Goal: Find specific page/section: Find specific page/section

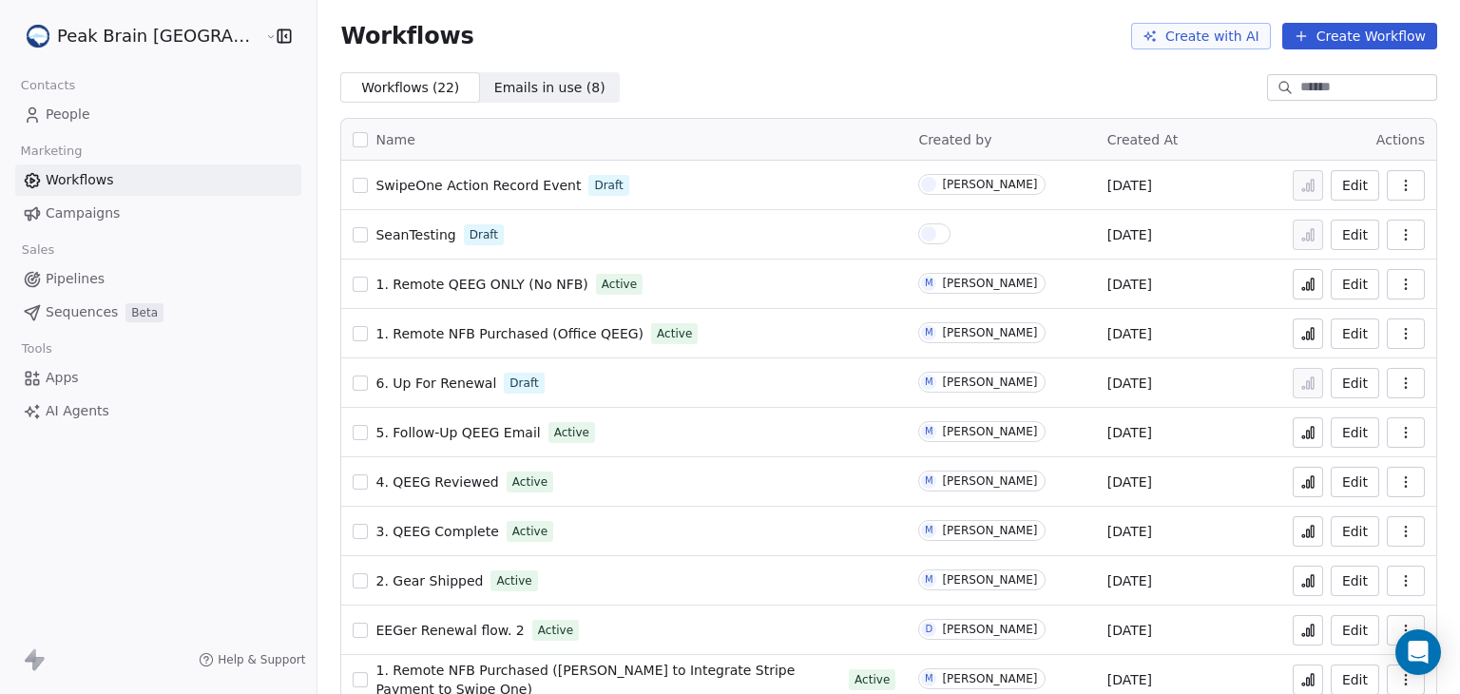
click at [74, 119] on span "People" at bounding box center [68, 115] width 45 height 20
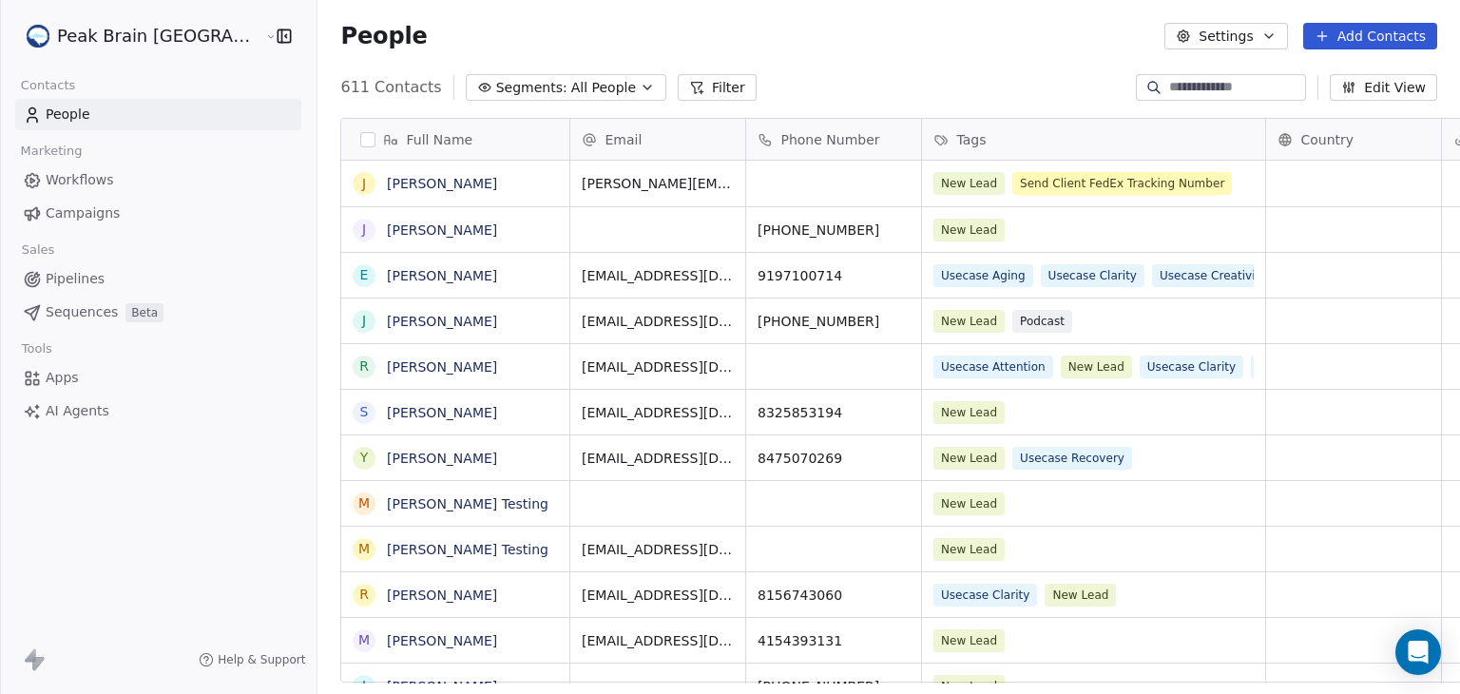
scroll to position [595, 1188]
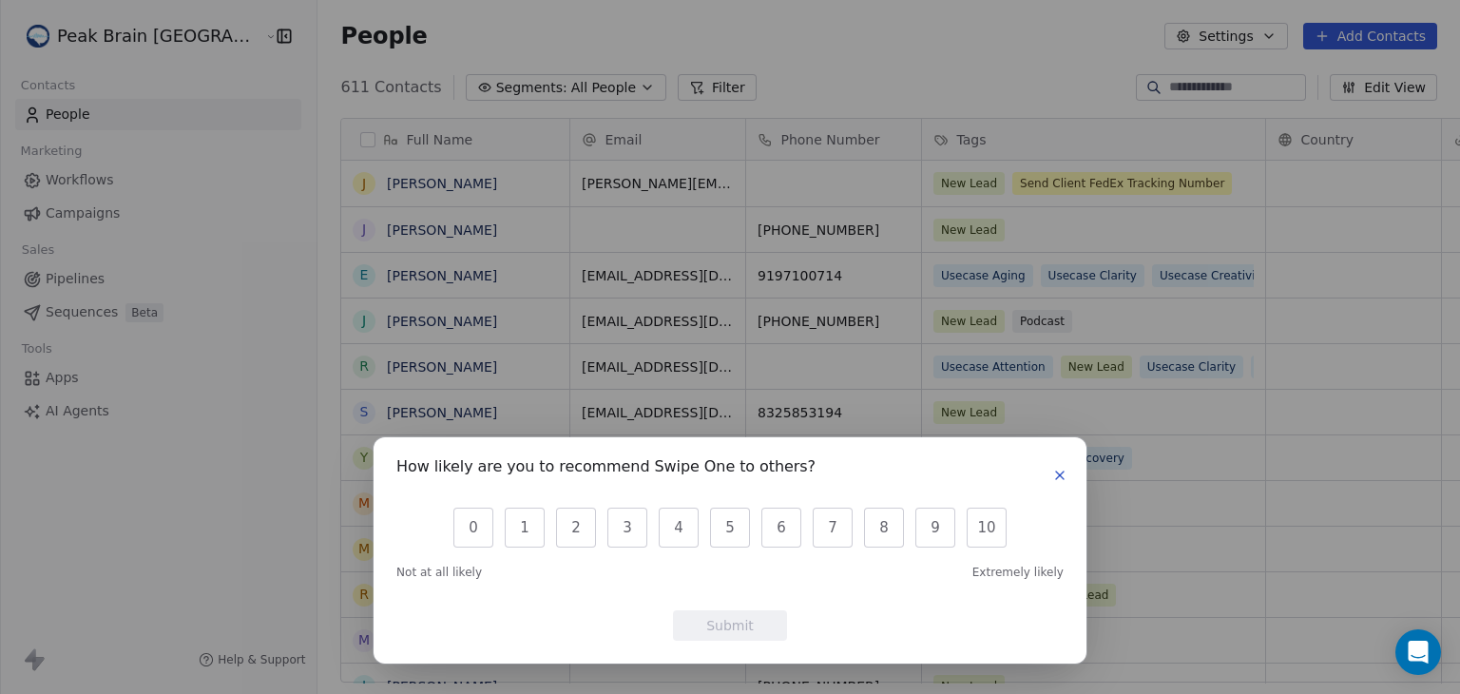
click at [1064, 476] on icon "button" at bounding box center [1059, 475] width 15 height 15
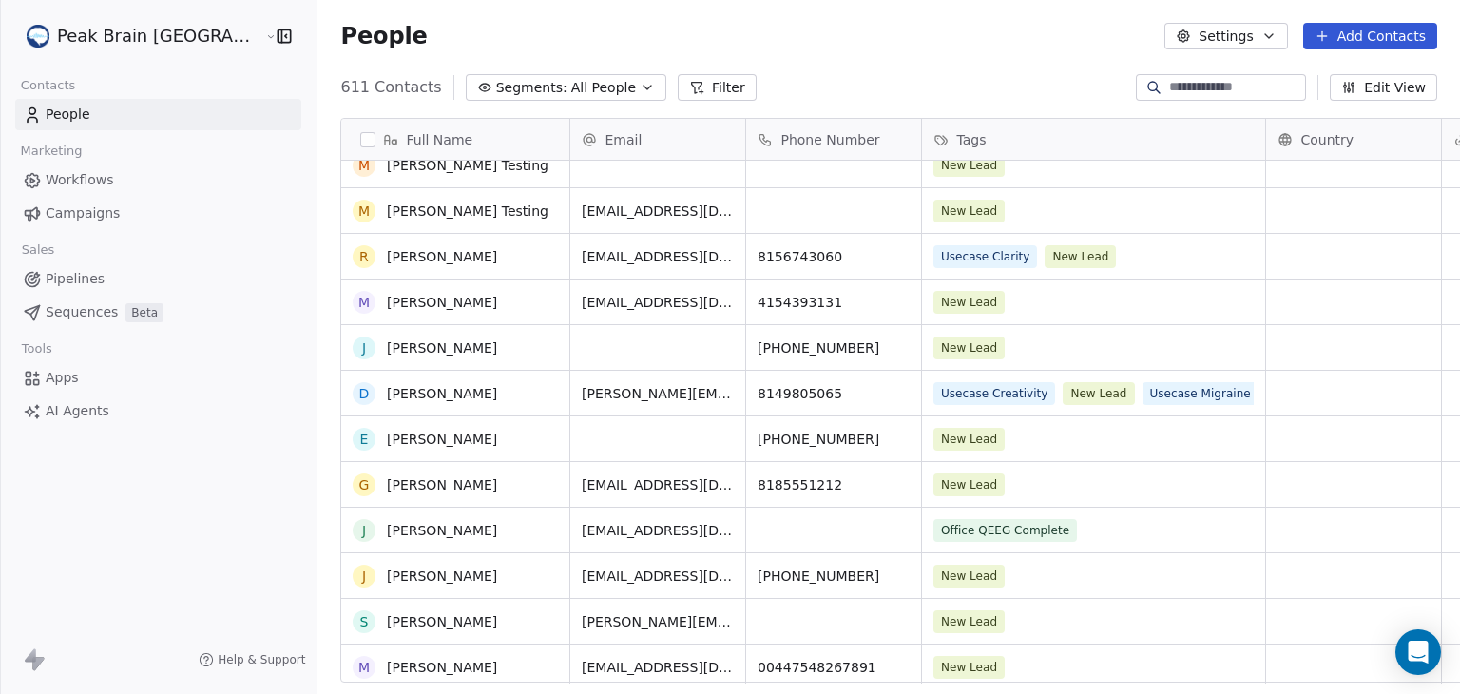
scroll to position [357, 0]
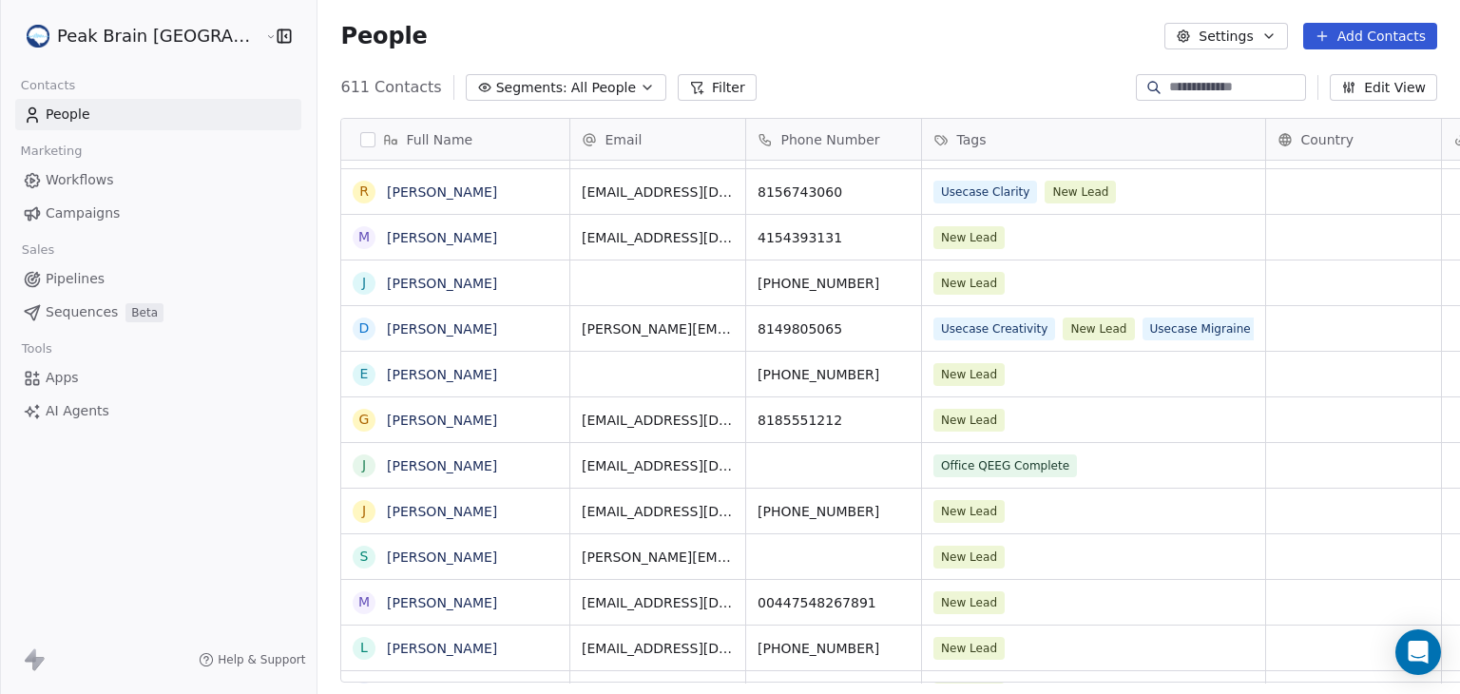
click at [658, 556] on span "sean.smith@peakbrainstl.com" at bounding box center [658, 557] width 152 height 19
click at [356, 553] on button "grid" at bounding box center [363, 556] width 15 height 15
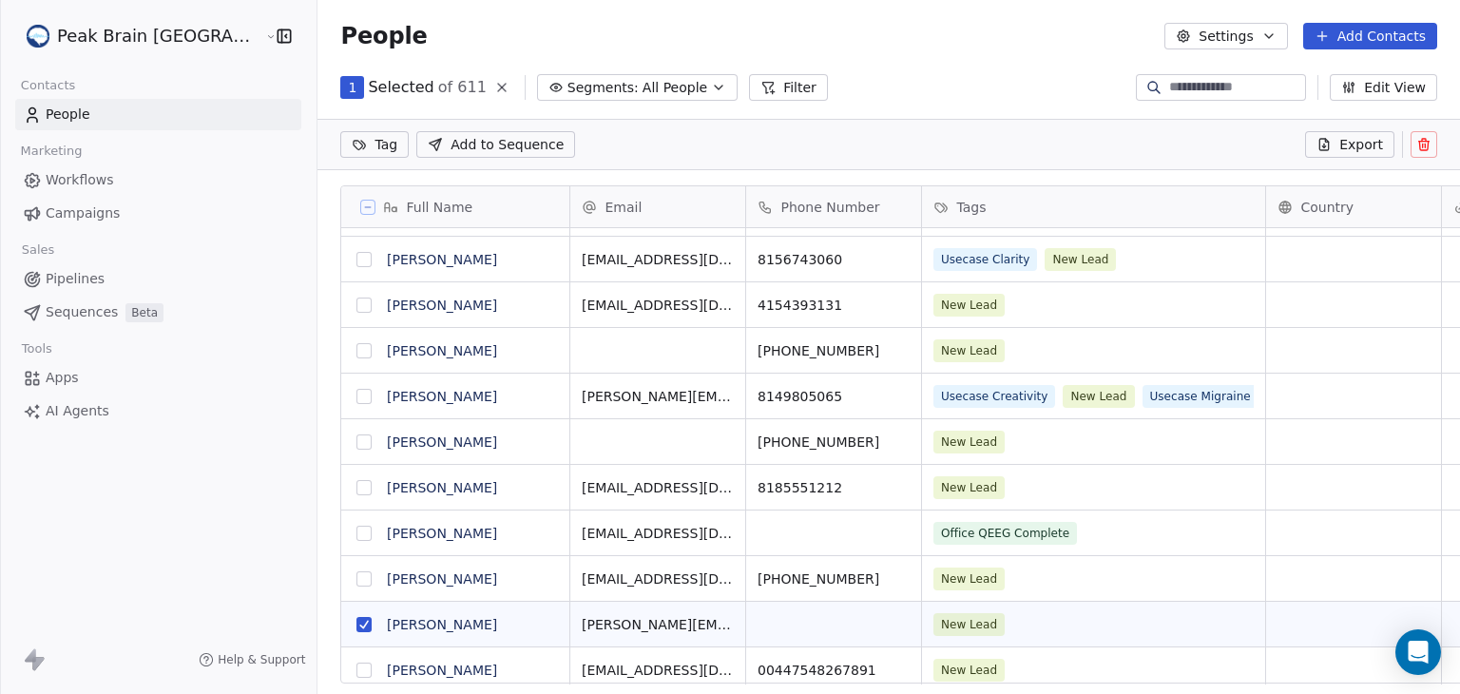
click at [356, 621] on button "grid" at bounding box center [363, 624] width 15 height 15
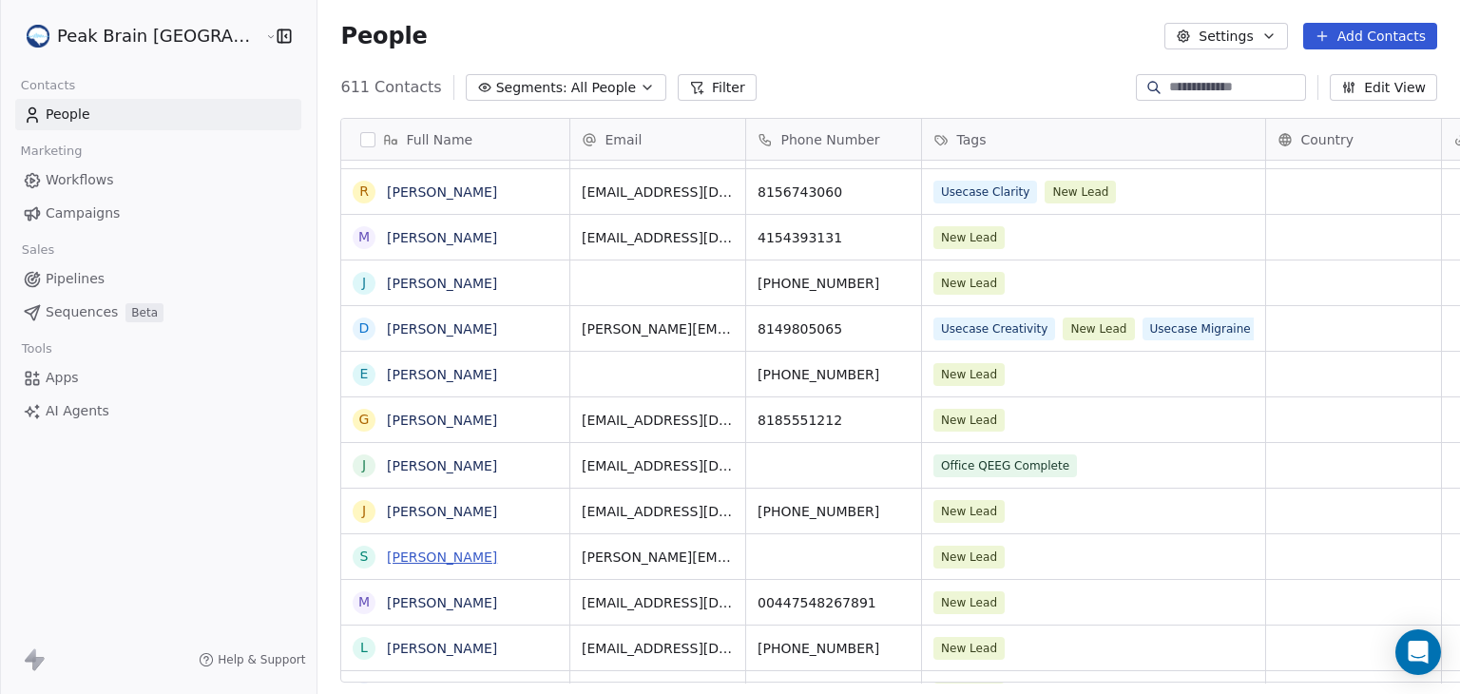
click at [387, 556] on link "Sean Test" at bounding box center [442, 556] width 110 height 15
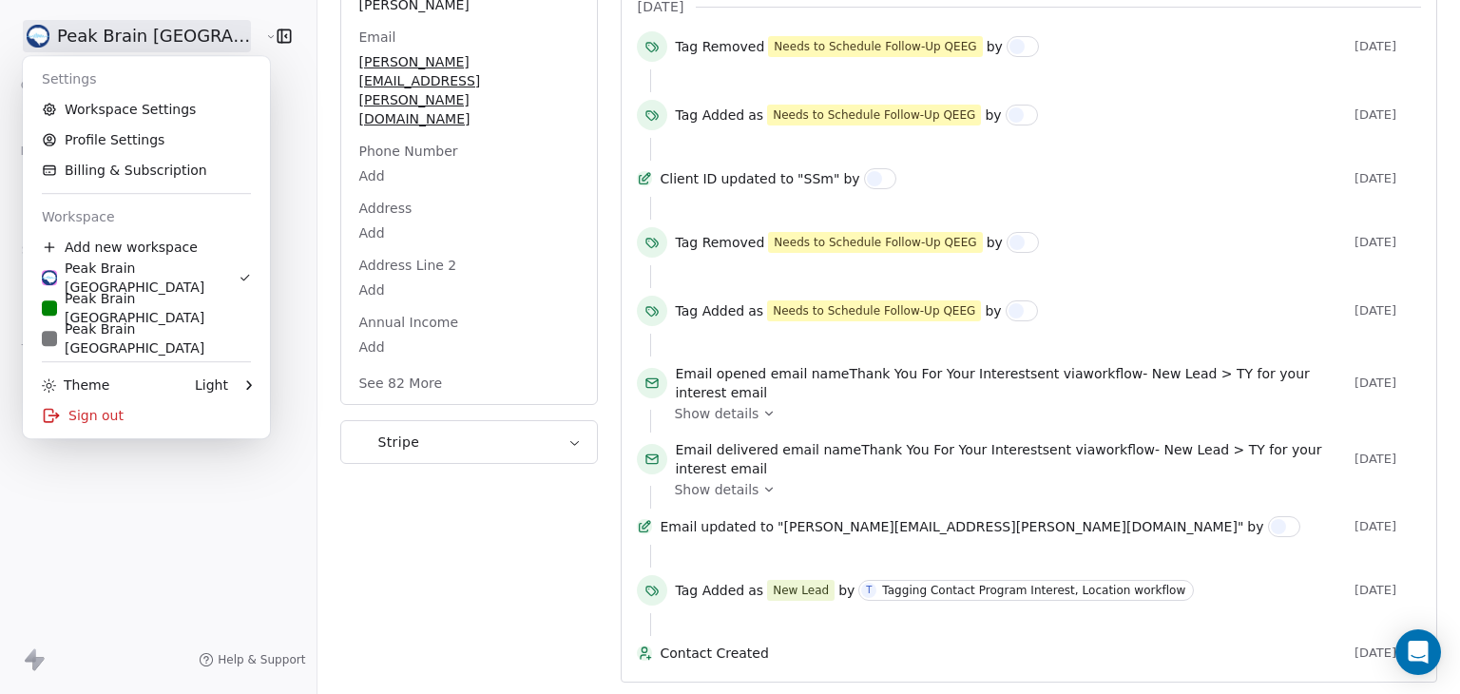
click at [180, 28] on html "Peak Brain USA Contacts People Marketing Workflows Campaigns Sales Pipelines Se…" at bounding box center [730, 347] width 1460 height 694
click at [155, 284] on div "Peak Brain [GEOGRAPHIC_DATA]" at bounding box center [140, 278] width 197 height 38
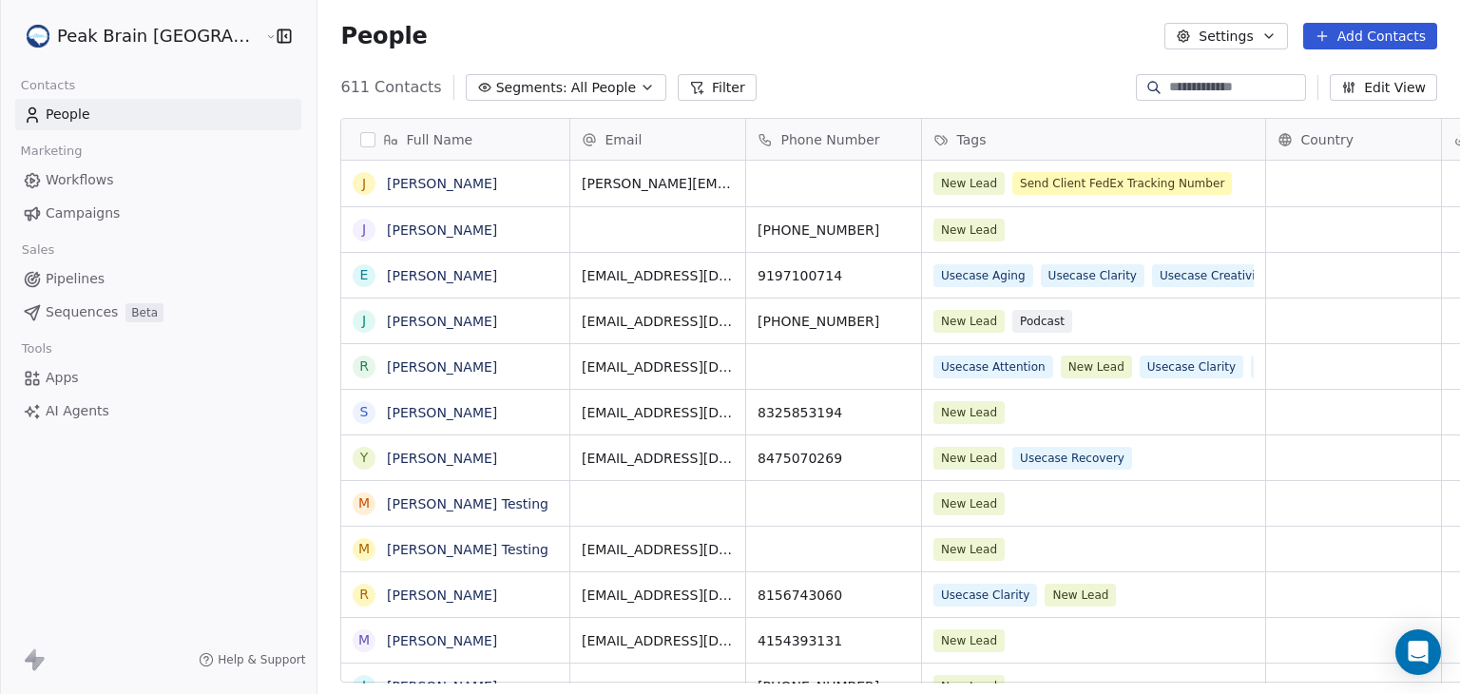
scroll to position [595, 1188]
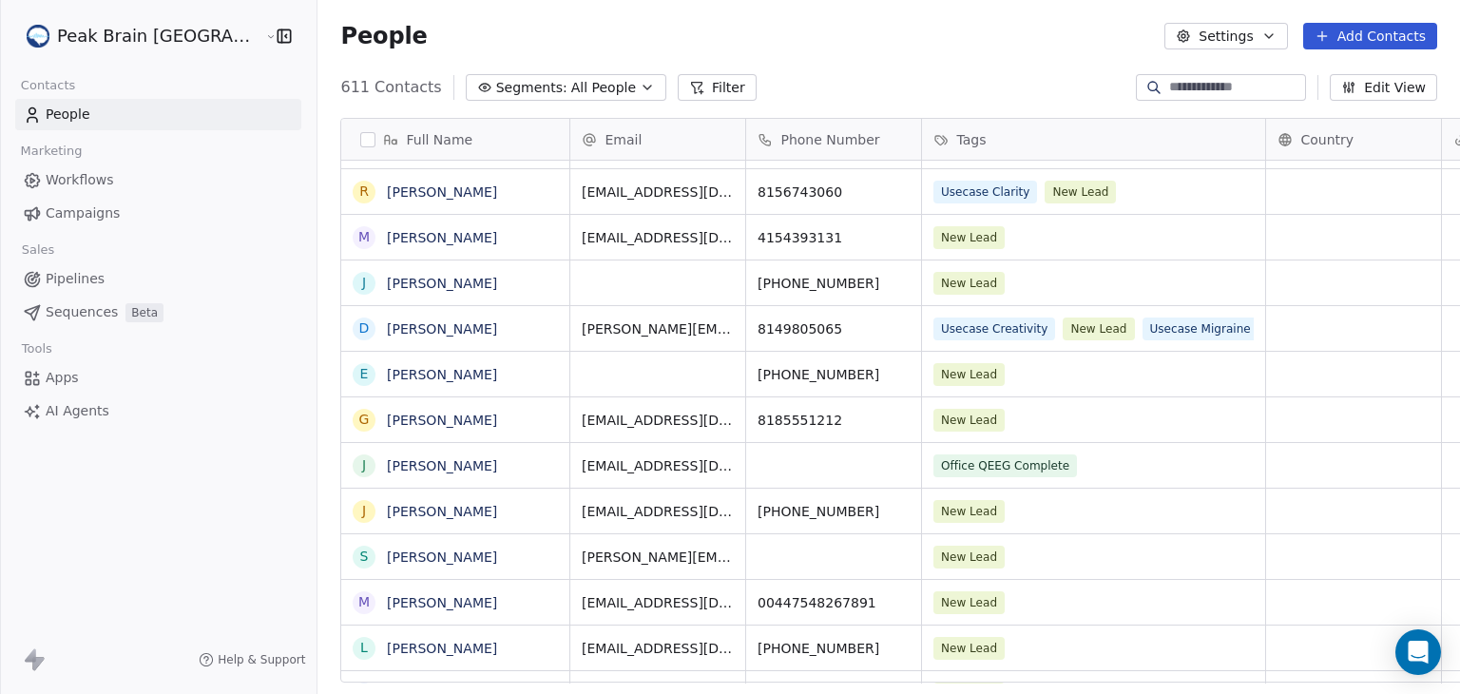
click at [56, 274] on span "Pipelines" at bounding box center [75, 279] width 59 height 20
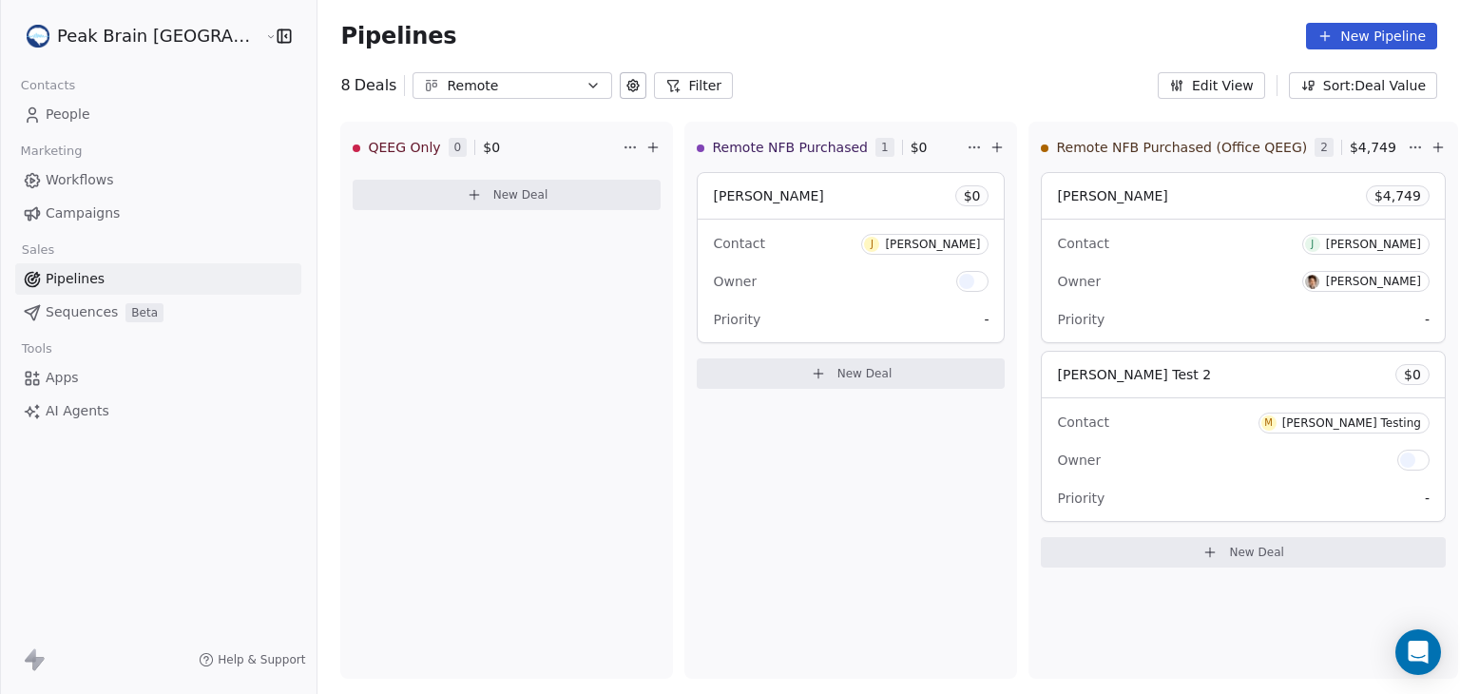
click at [80, 111] on span "People" at bounding box center [68, 115] width 45 height 20
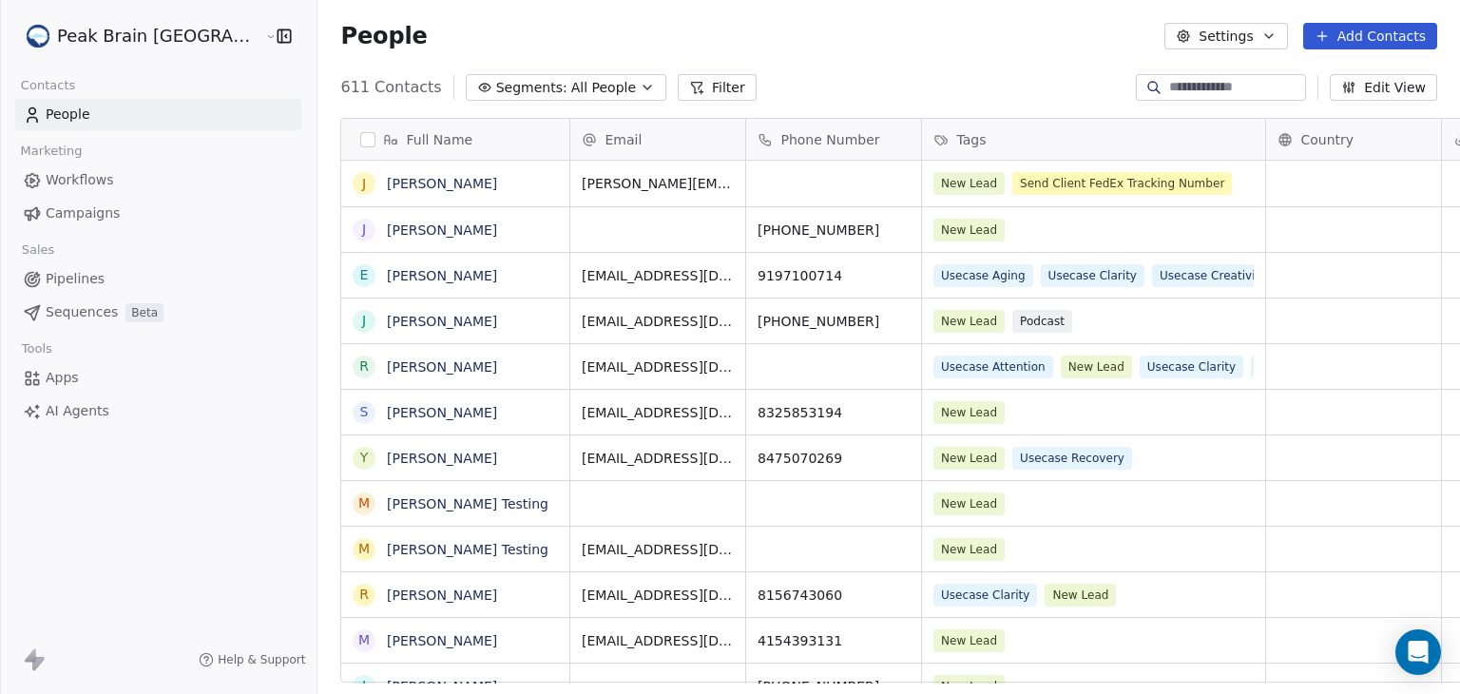
scroll to position [595, 1188]
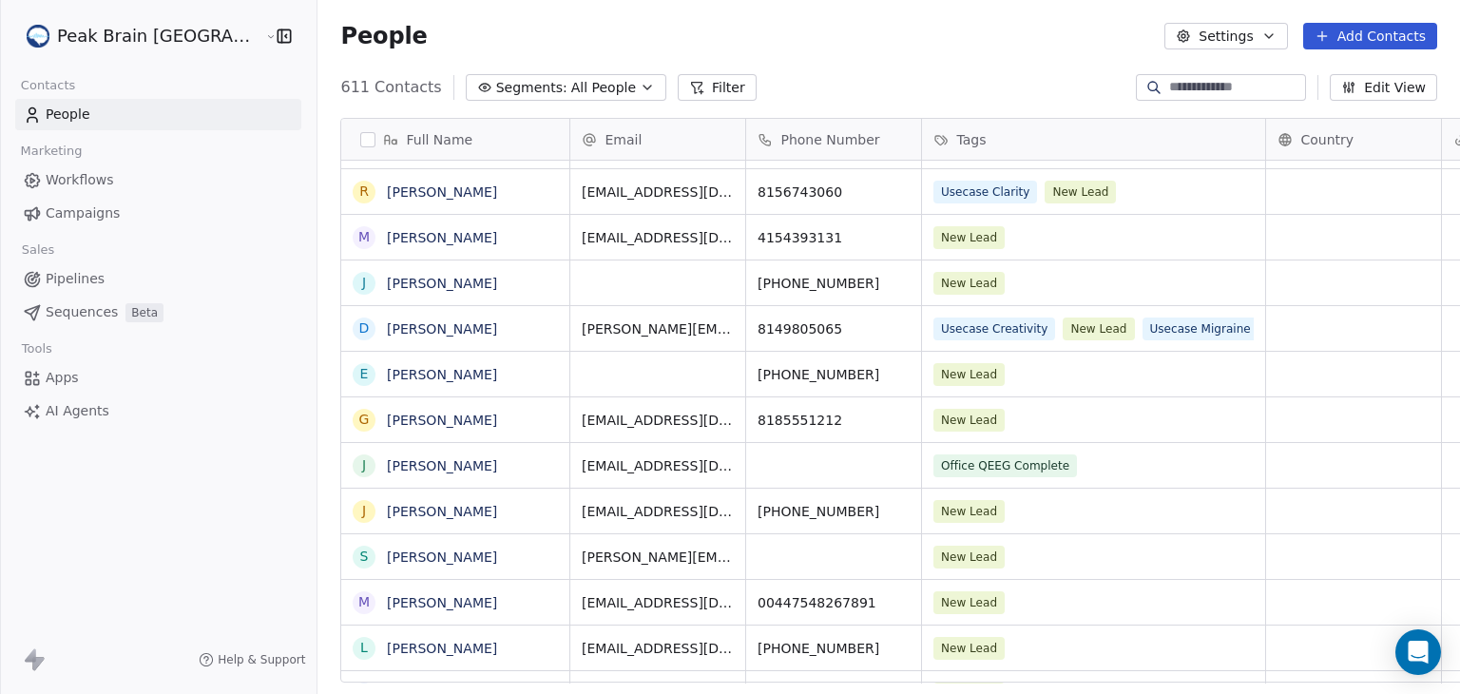
click at [1350, 35] on button "Add Contacts" at bounding box center [1370, 36] width 134 height 27
click at [1343, 77] on span "Create new contact" at bounding box center [1380, 77] width 130 height 20
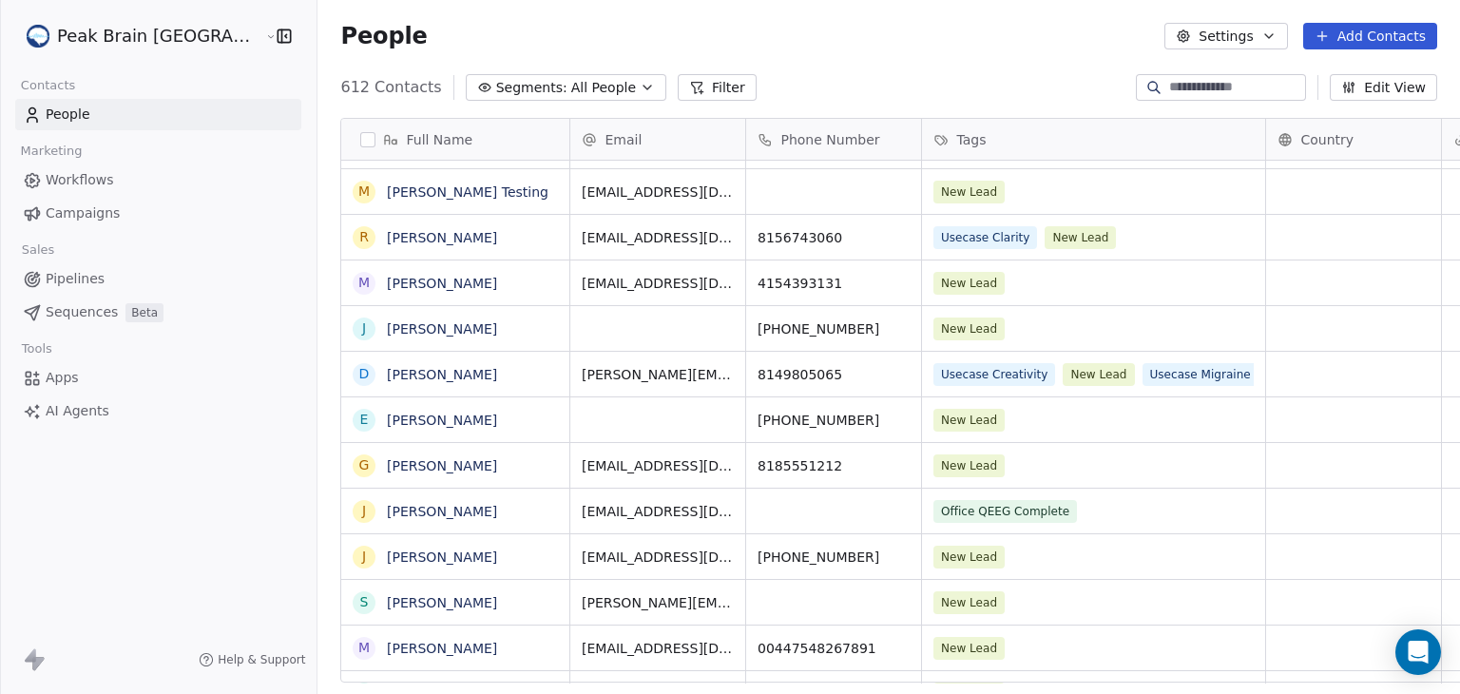
click at [1326, 35] on html "Peak Brain USA Contacts People Marketing Workflows Campaigns Sales Pipelines Se…" at bounding box center [730, 347] width 1460 height 694
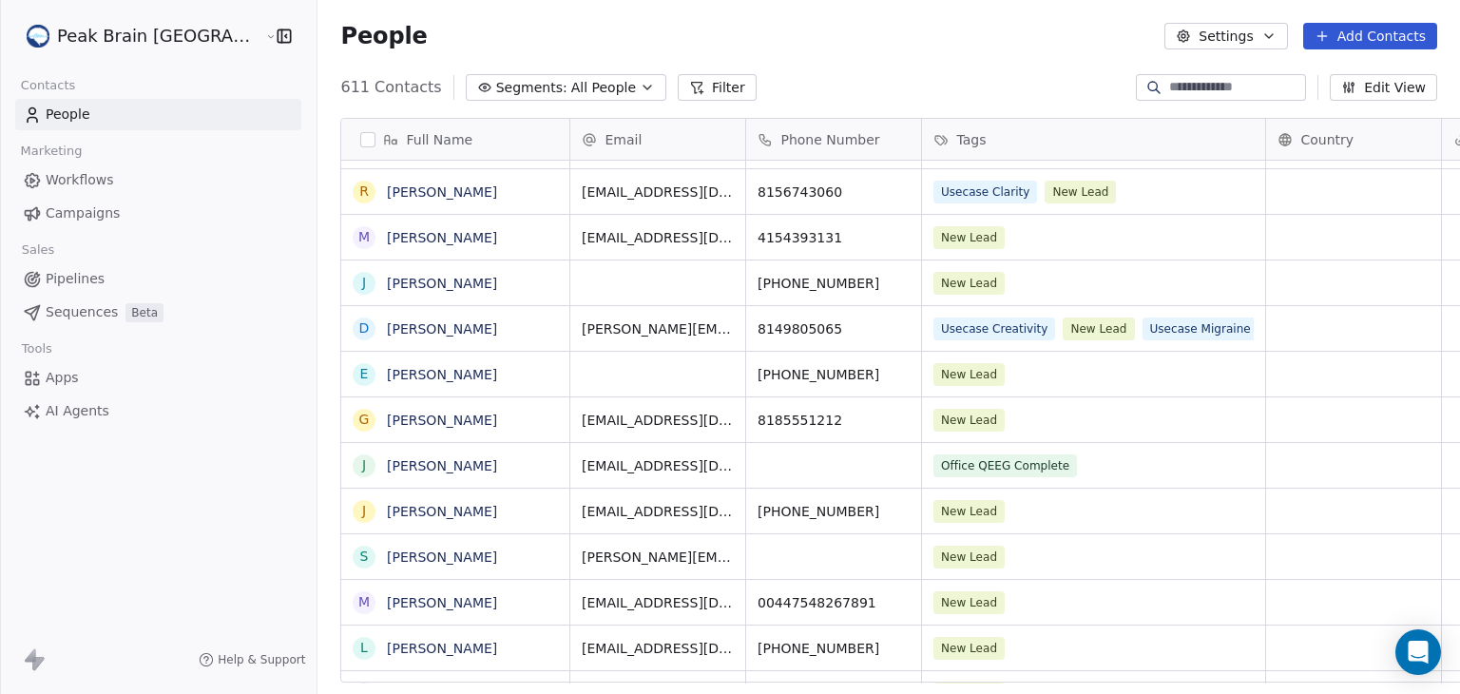
click at [1326, 35] on icon at bounding box center [1322, 36] width 15 height 15
click at [1309, 73] on div "Create new contact" at bounding box center [1368, 77] width 153 height 20
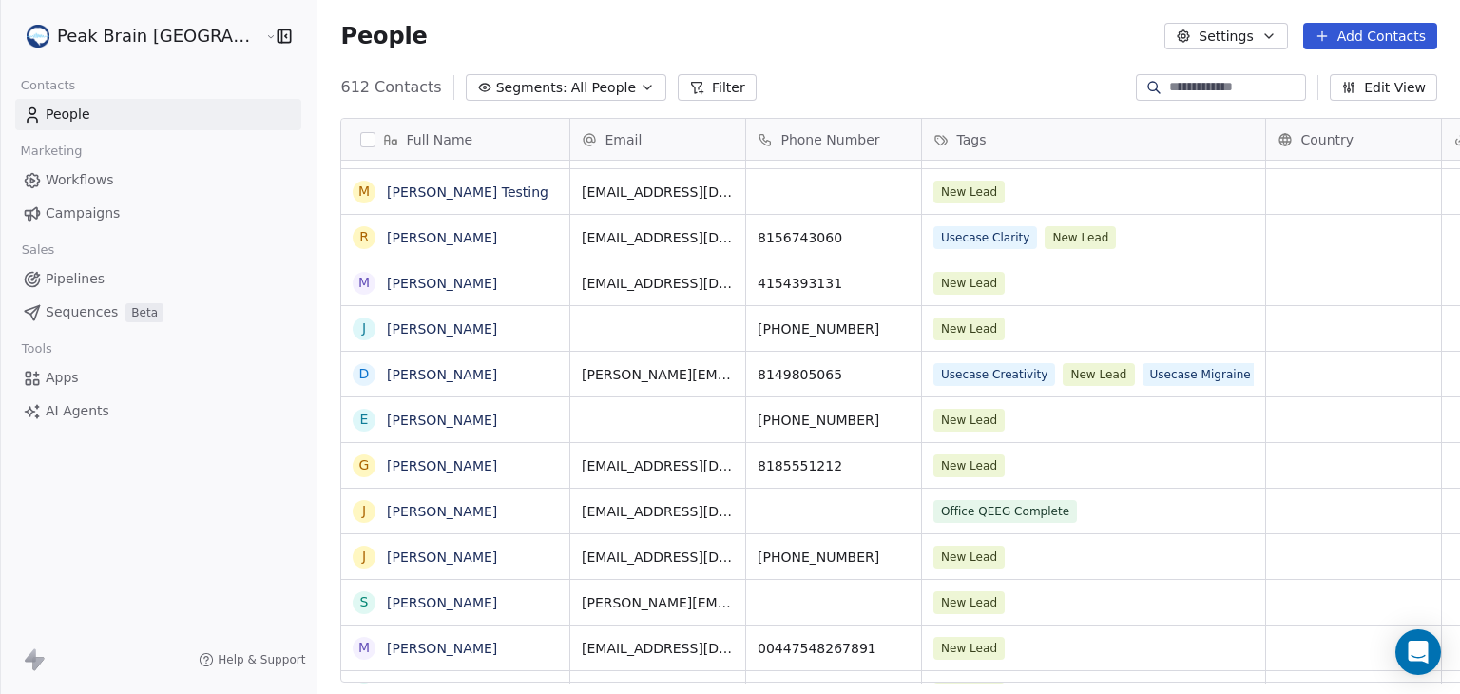
click at [563, 83] on html "Peak Brain USA Contacts People Marketing Workflows Campaigns Sales Pipelines Se…" at bounding box center [730, 347] width 1460 height 694
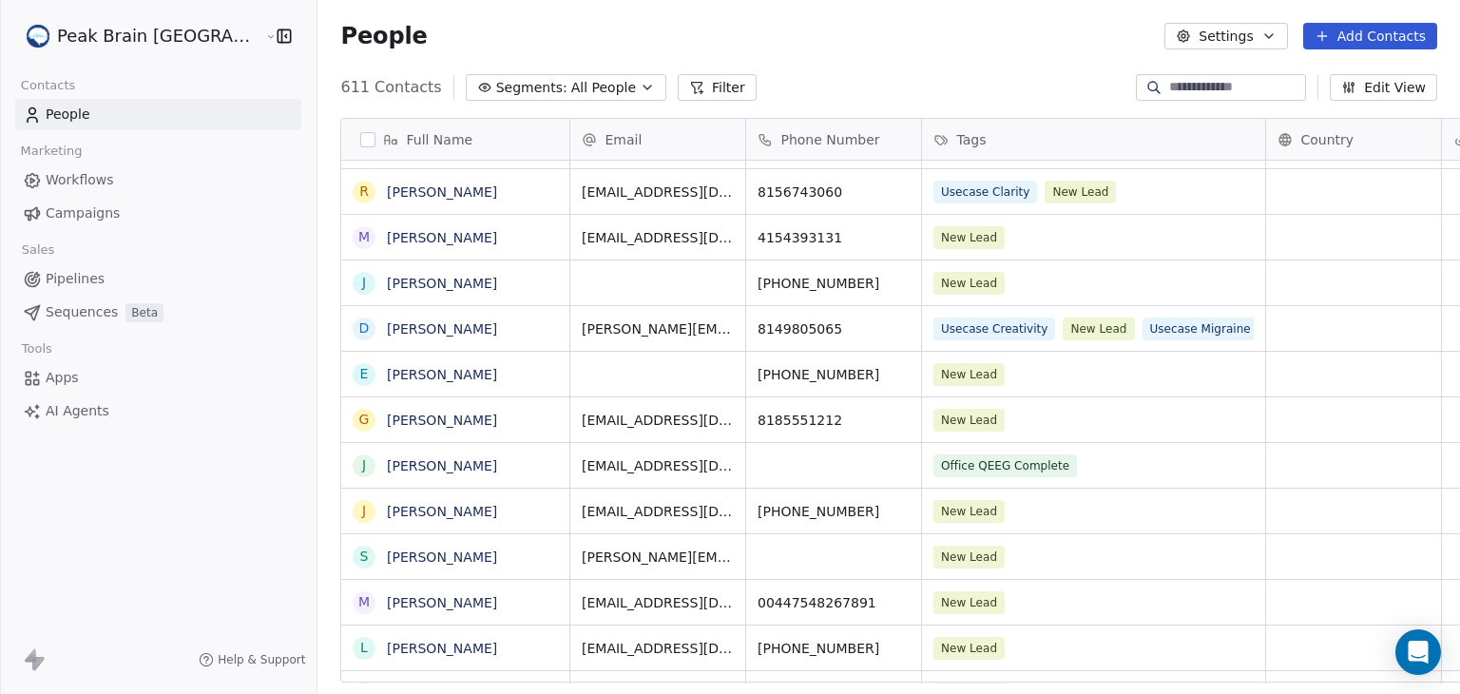
click at [678, 88] on button "Filter" at bounding box center [717, 87] width 79 height 27
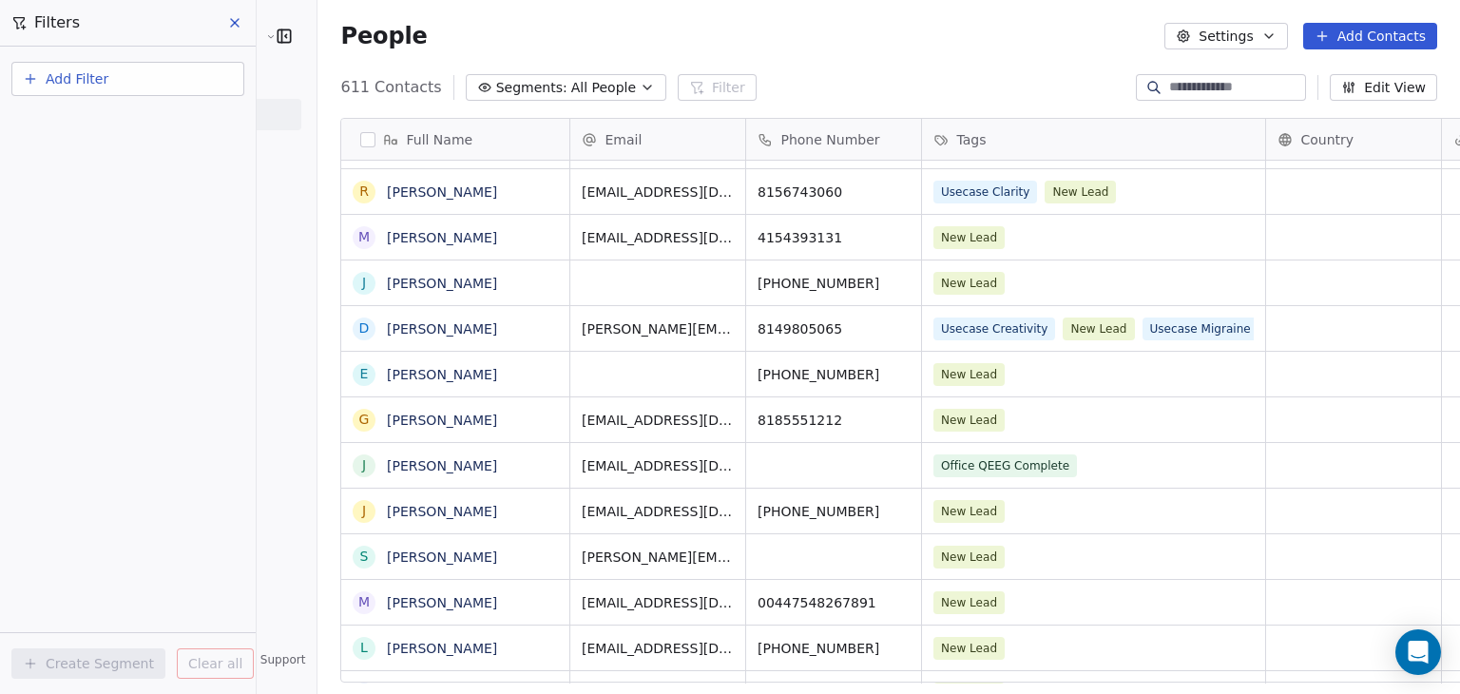
click at [231, 24] on icon at bounding box center [234, 22] width 15 height 15
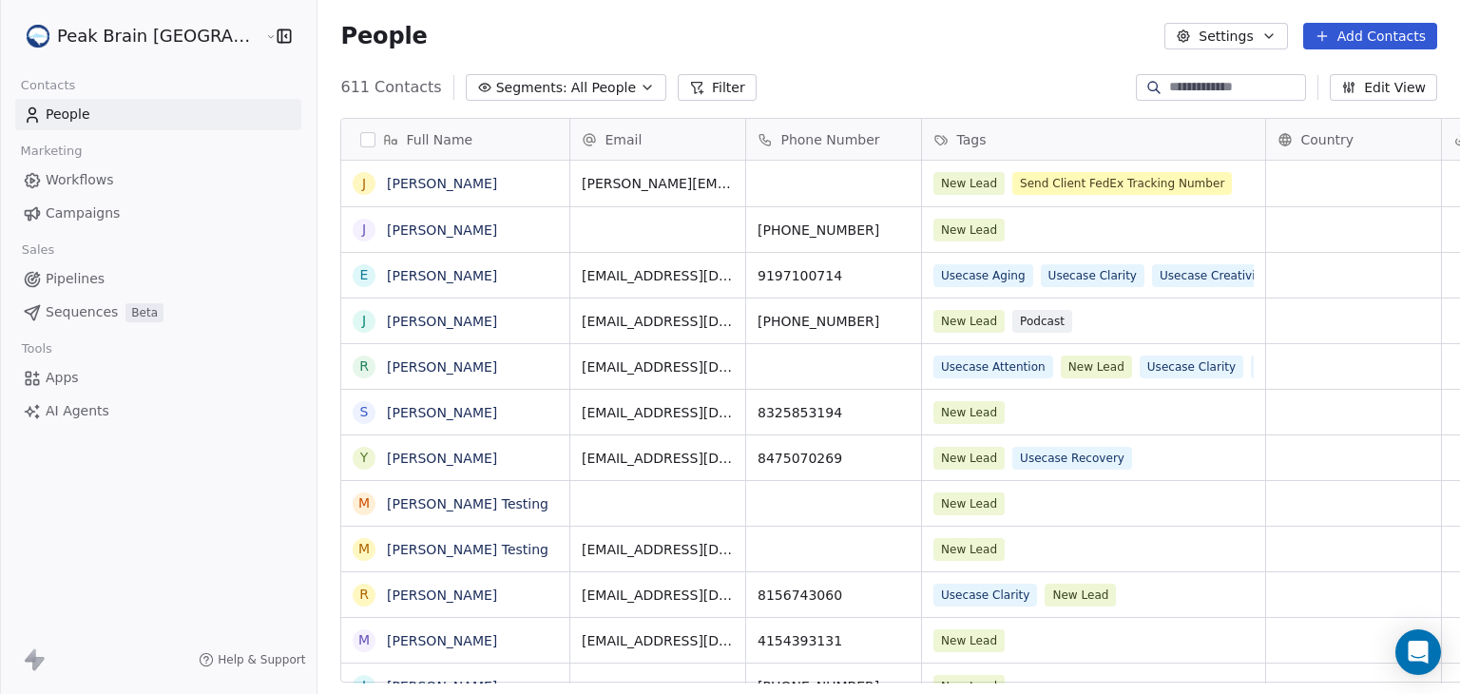
scroll to position [595, 1188]
click at [1336, 33] on button "Add Contacts" at bounding box center [1370, 36] width 134 height 27
click at [1329, 77] on span "Create new contact" at bounding box center [1380, 77] width 130 height 20
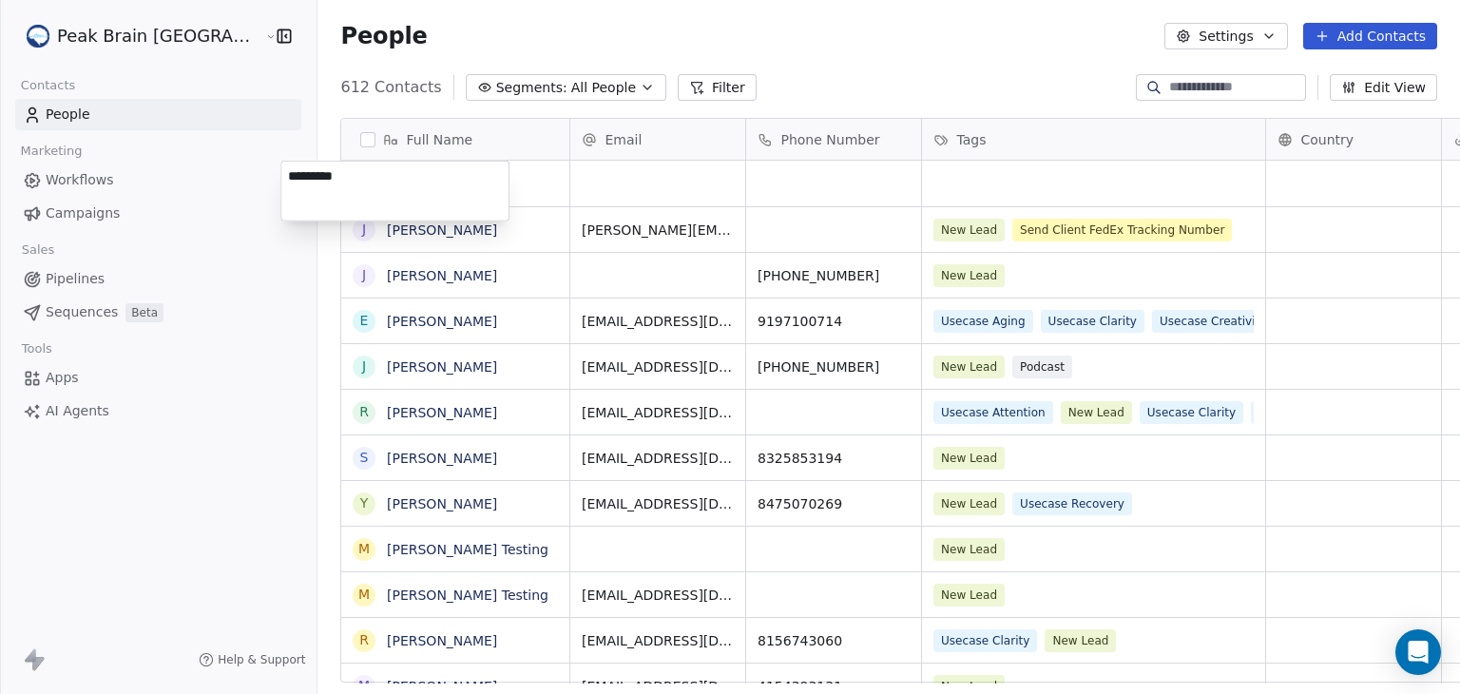
type textarea "**********"
click at [552, 178] on html "Peak Brain USA Contacts People Marketing Workflows Campaigns Sales Pipelines Se…" at bounding box center [730, 347] width 1460 height 694
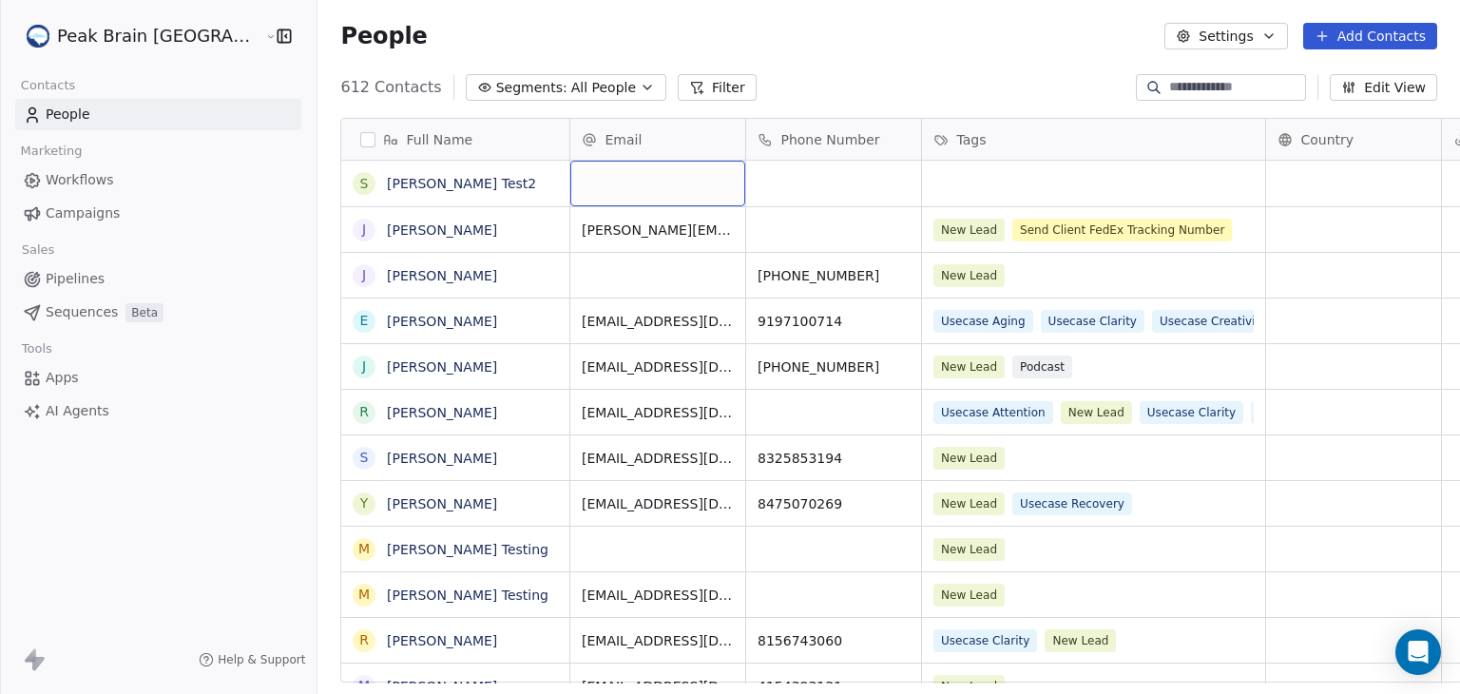
click at [570, 178] on div "grid" at bounding box center [657, 184] width 175 height 46
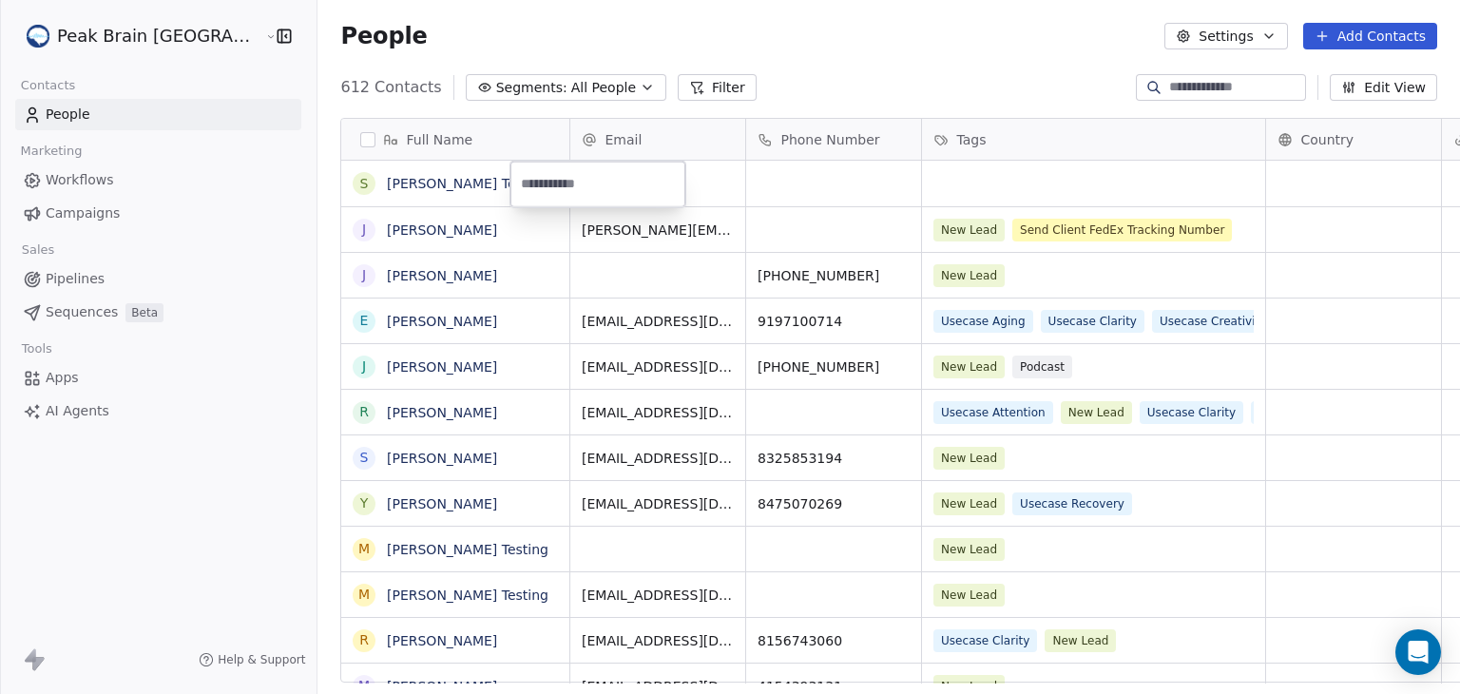
click at [552, 178] on input "email" at bounding box center [597, 184] width 167 height 38
type input "**********"
click at [88, 181] on span "Workflows" at bounding box center [80, 180] width 68 height 20
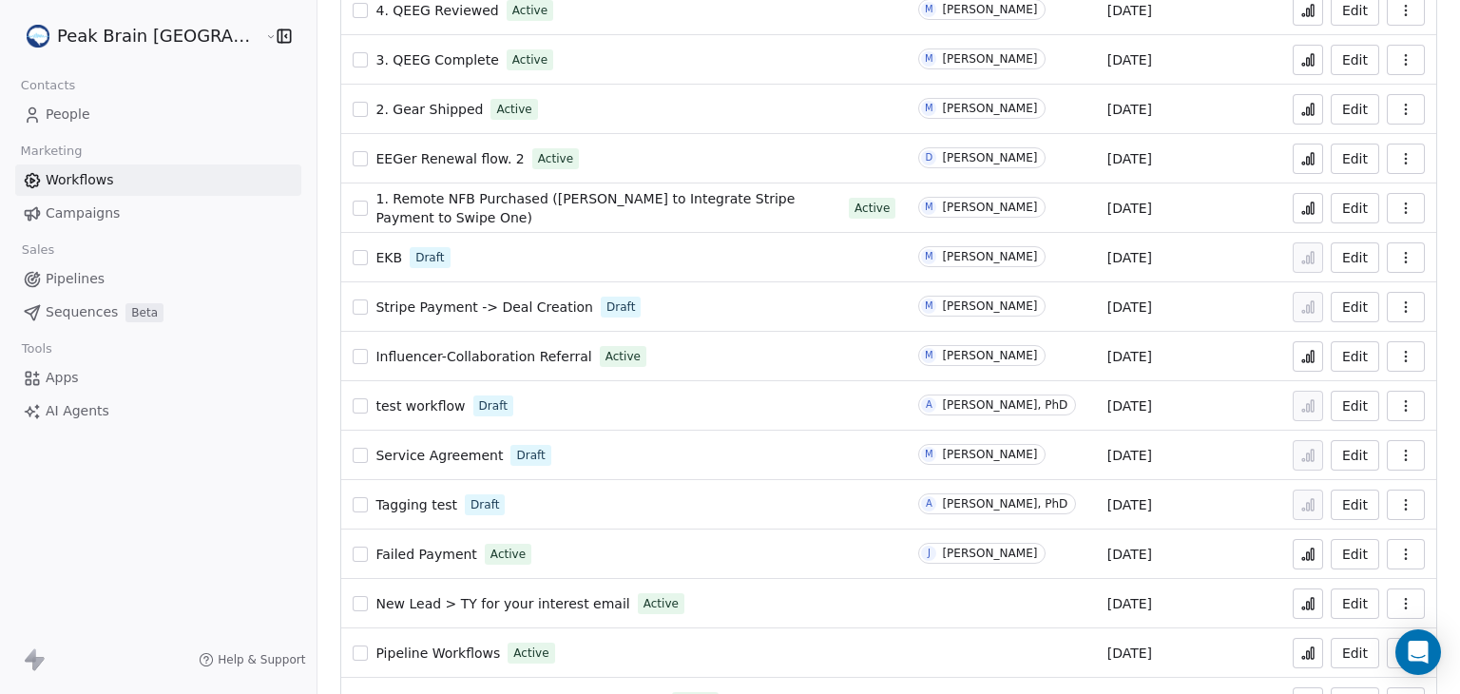
scroll to position [570, 0]
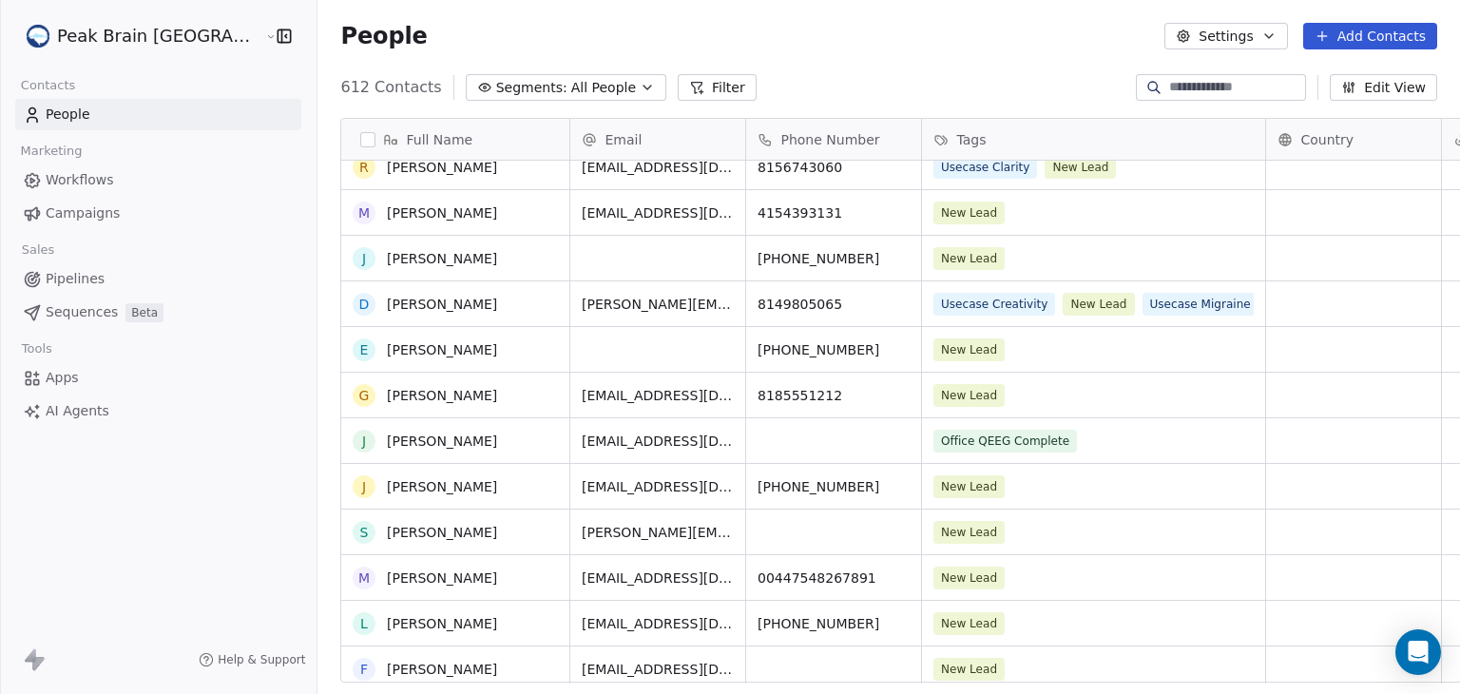
scroll to position [473, 0]
click at [387, 529] on link "Sean Test" at bounding box center [442, 532] width 110 height 15
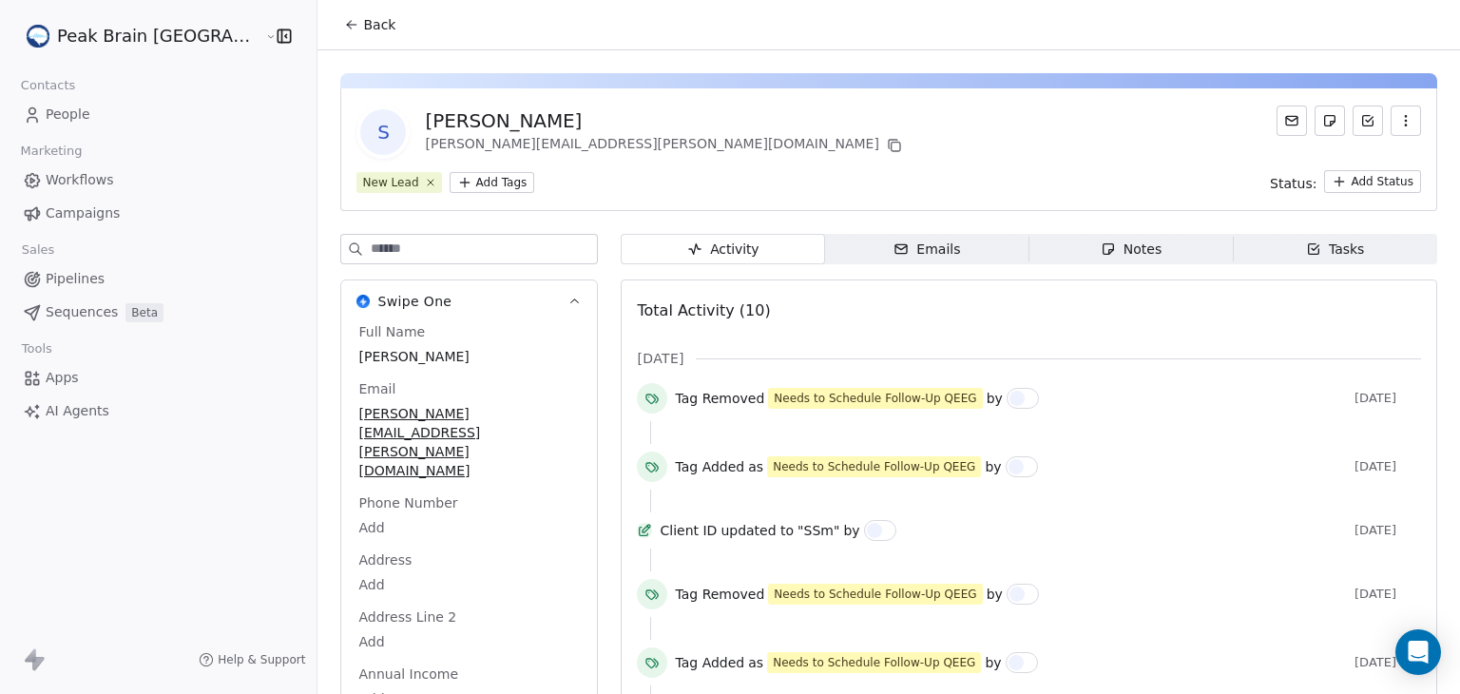
click at [344, 17] on icon at bounding box center [351, 24] width 15 height 15
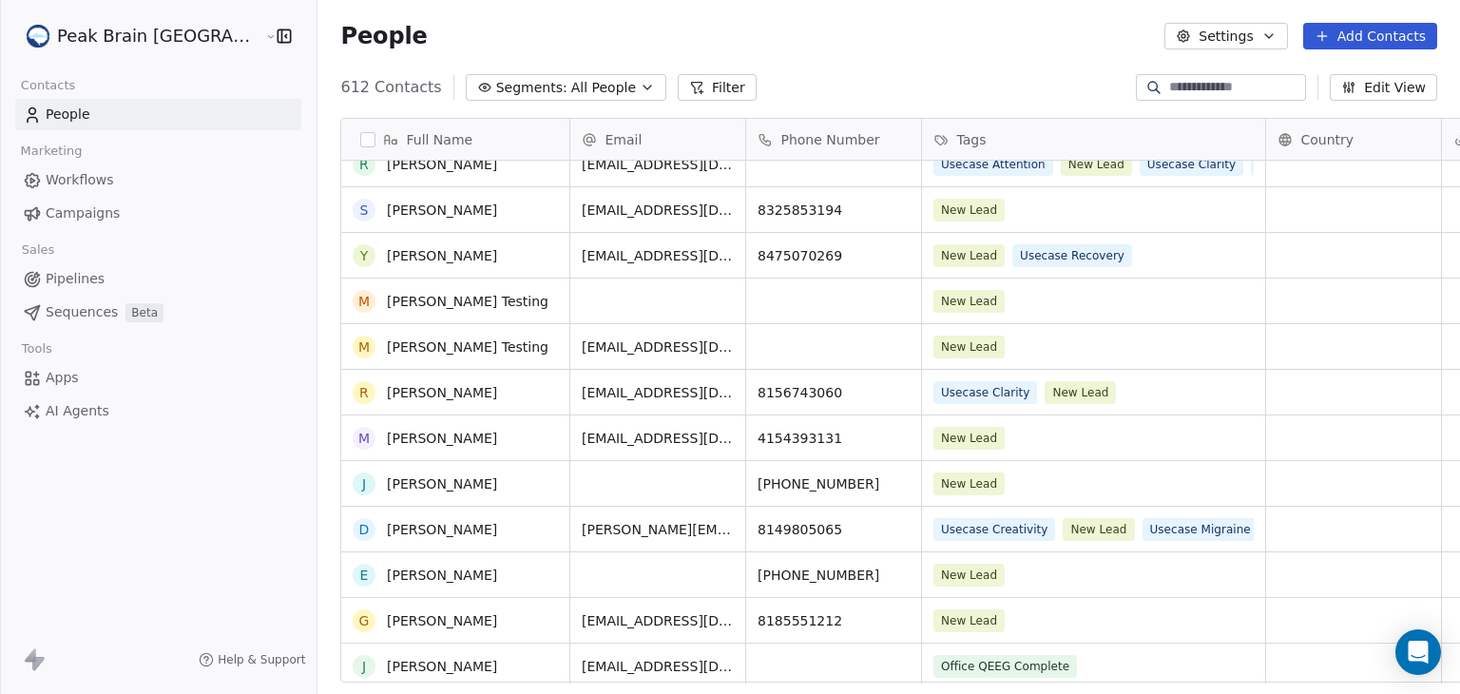
scroll to position [256, 0]
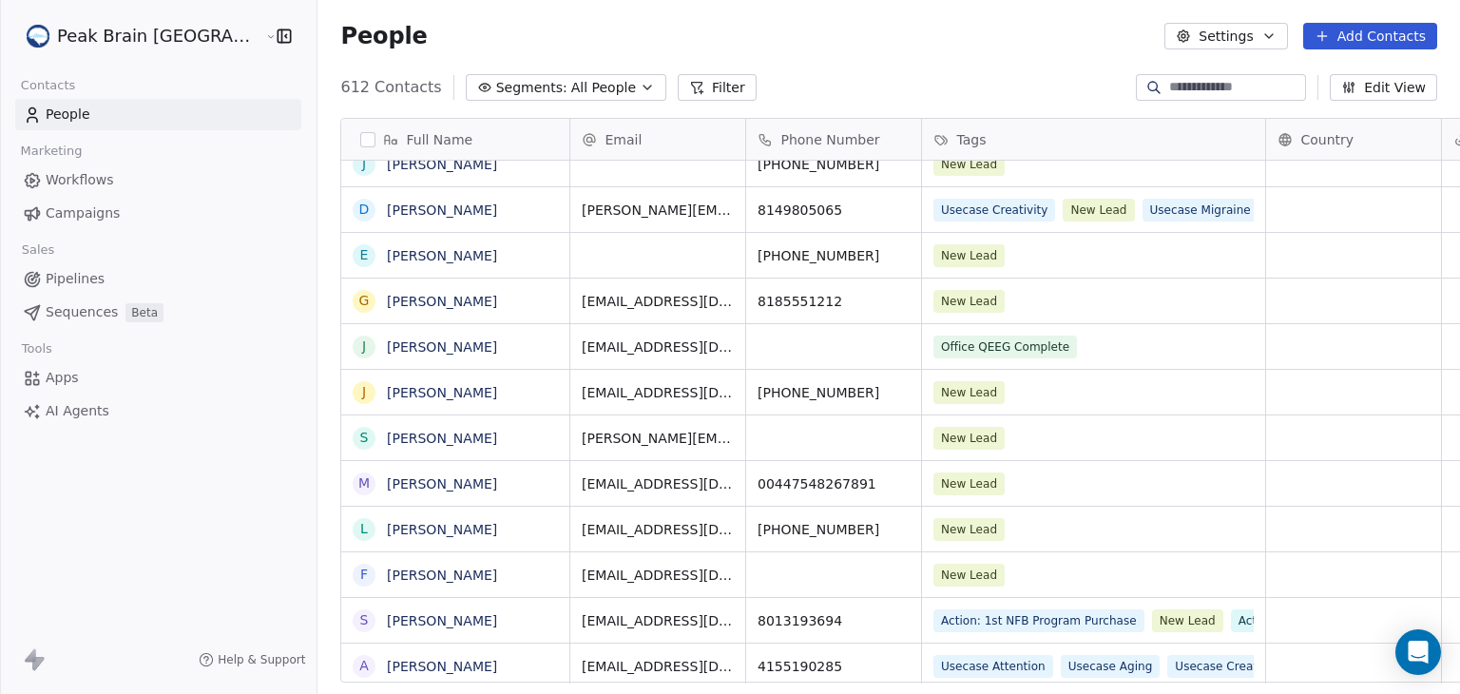
click at [73, 282] on span "Pipelines" at bounding box center [75, 279] width 59 height 20
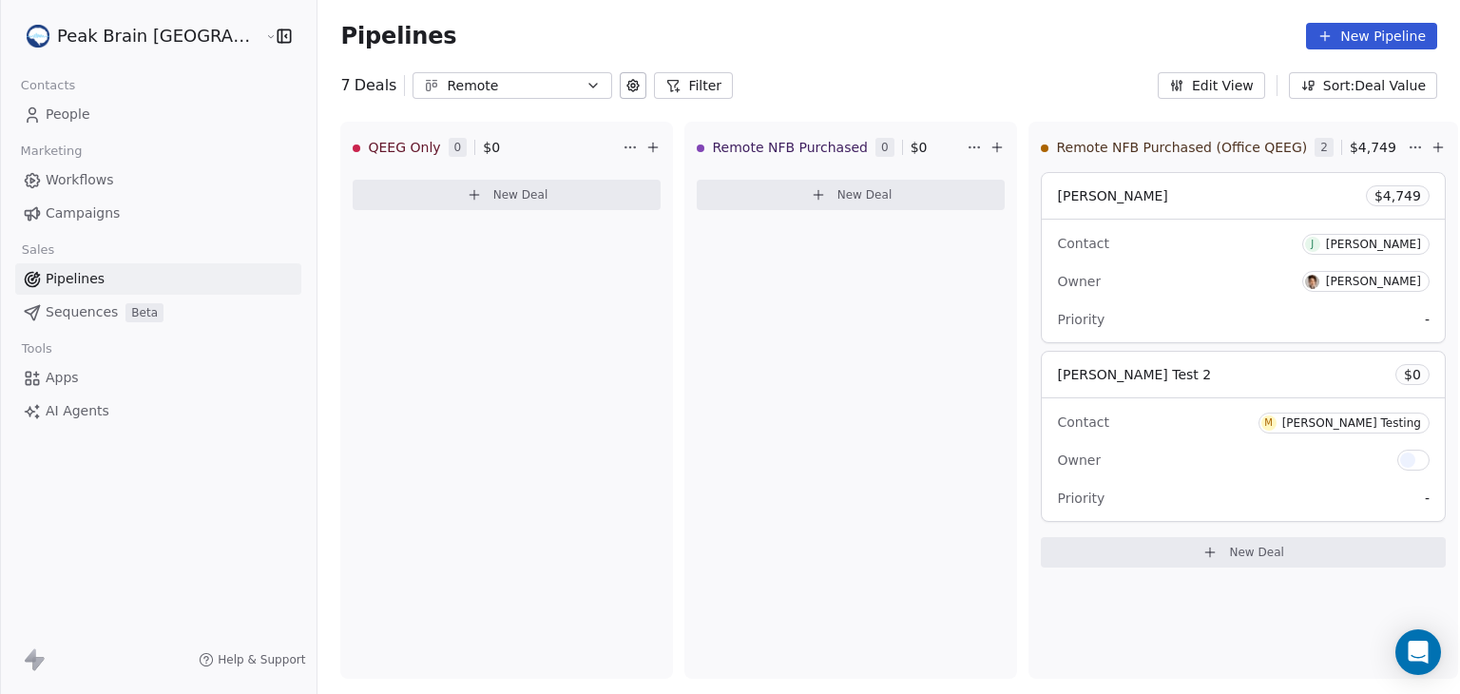
click at [535, 81] on button "Remote" at bounding box center [513, 85] width 200 height 27
click at [823, 83] on html "Peak Brain USA Contacts People Marketing Workflows Campaigns Sales Pipelines Se…" at bounding box center [730, 347] width 1460 height 694
click at [654, 85] on button "Filter" at bounding box center [693, 85] width 79 height 27
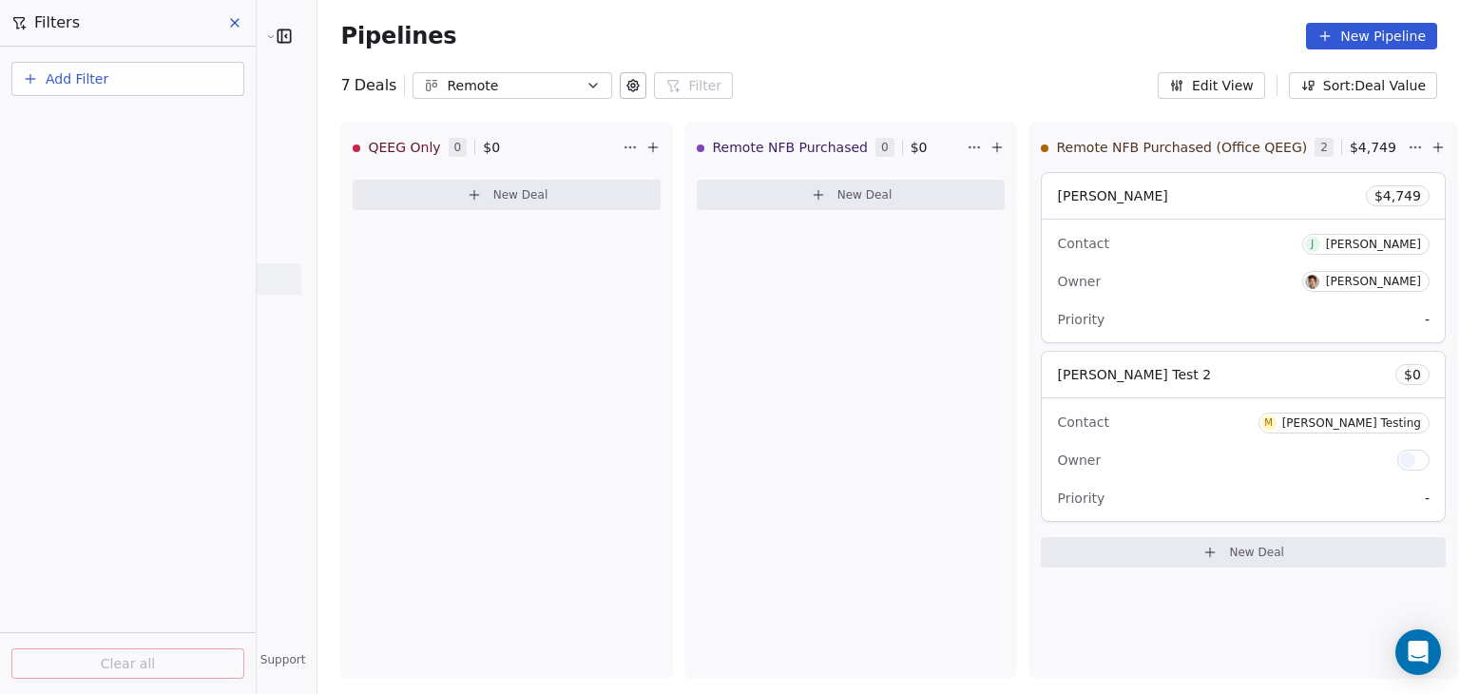
click at [38, 87] on button "Add Filter" at bounding box center [127, 79] width 233 height 34
click at [40, 154] on span "Contact properties" at bounding box center [93, 154] width 124 height 20
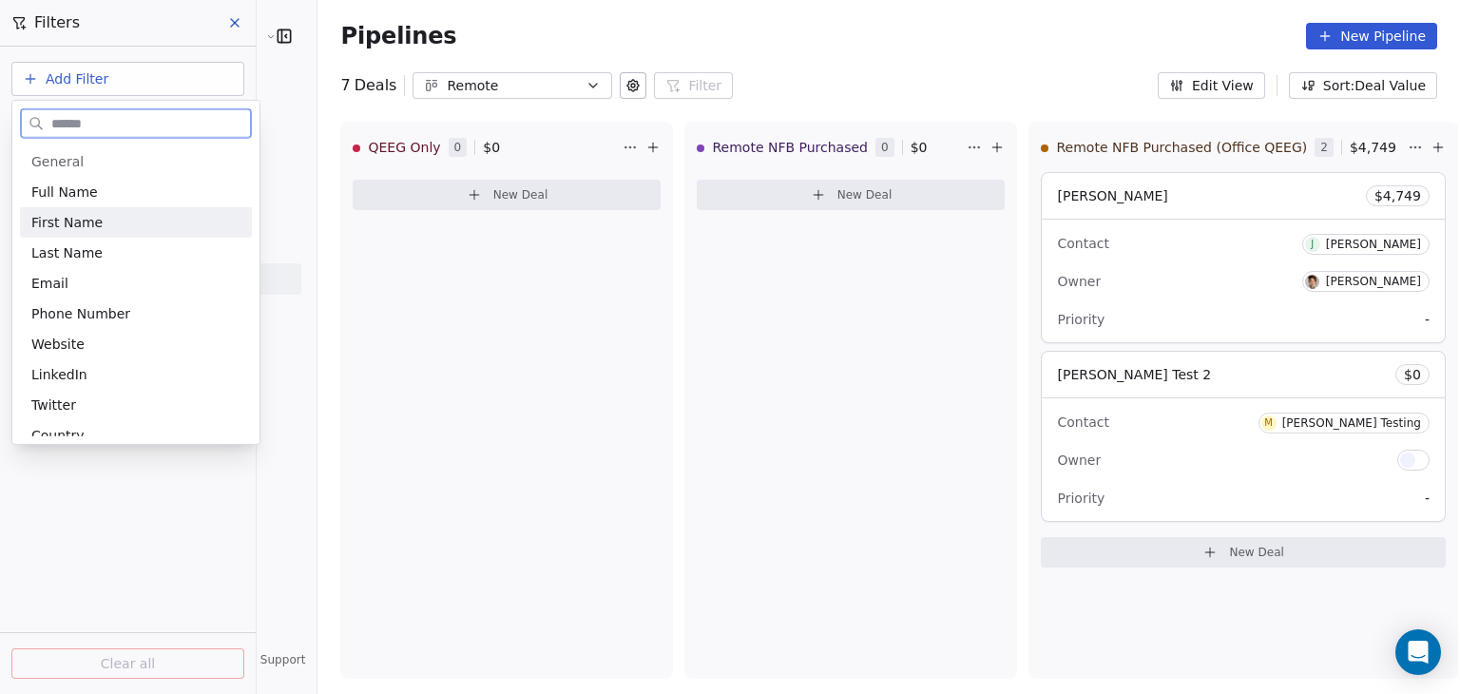
click at [46, 221] on span "First Name" at bounding box center [66, 222] width 71 height 19
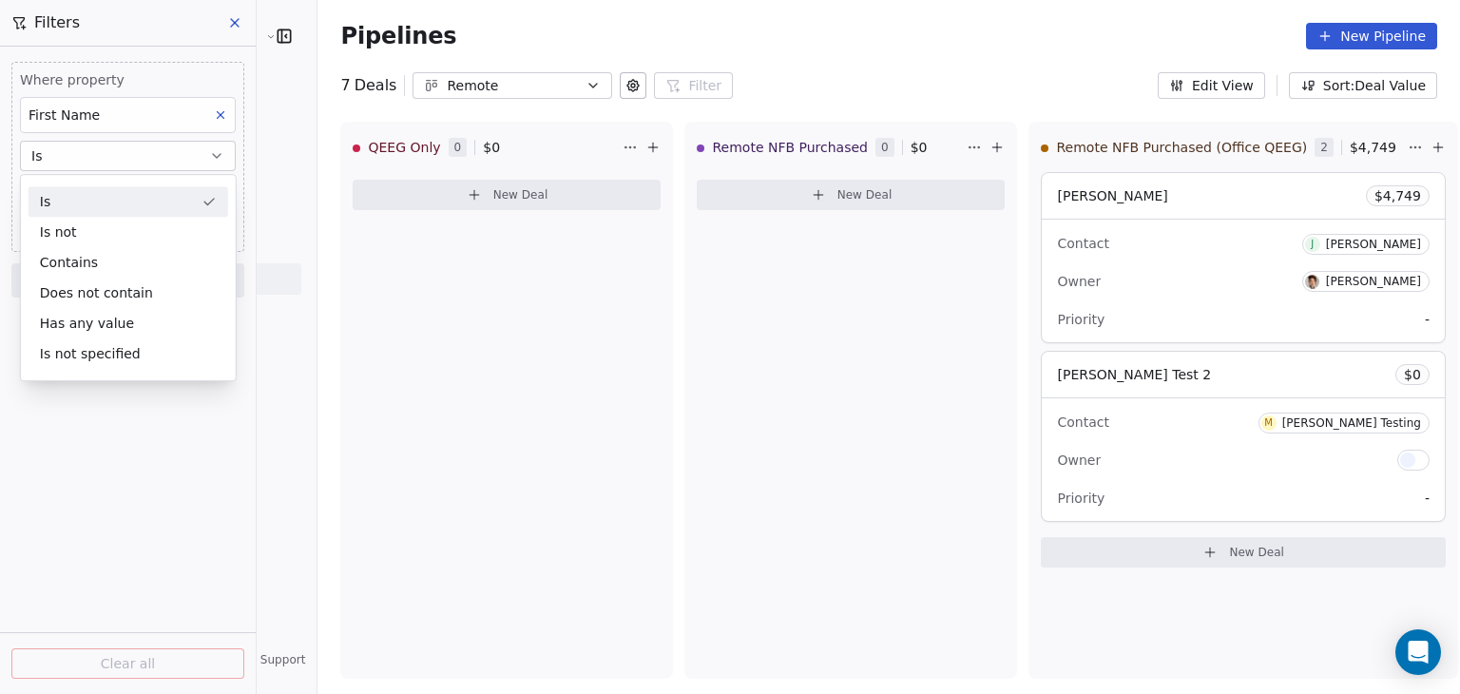
click at [81, 206] on div "Is" at bounding box center [129, 201] width 200 height 30
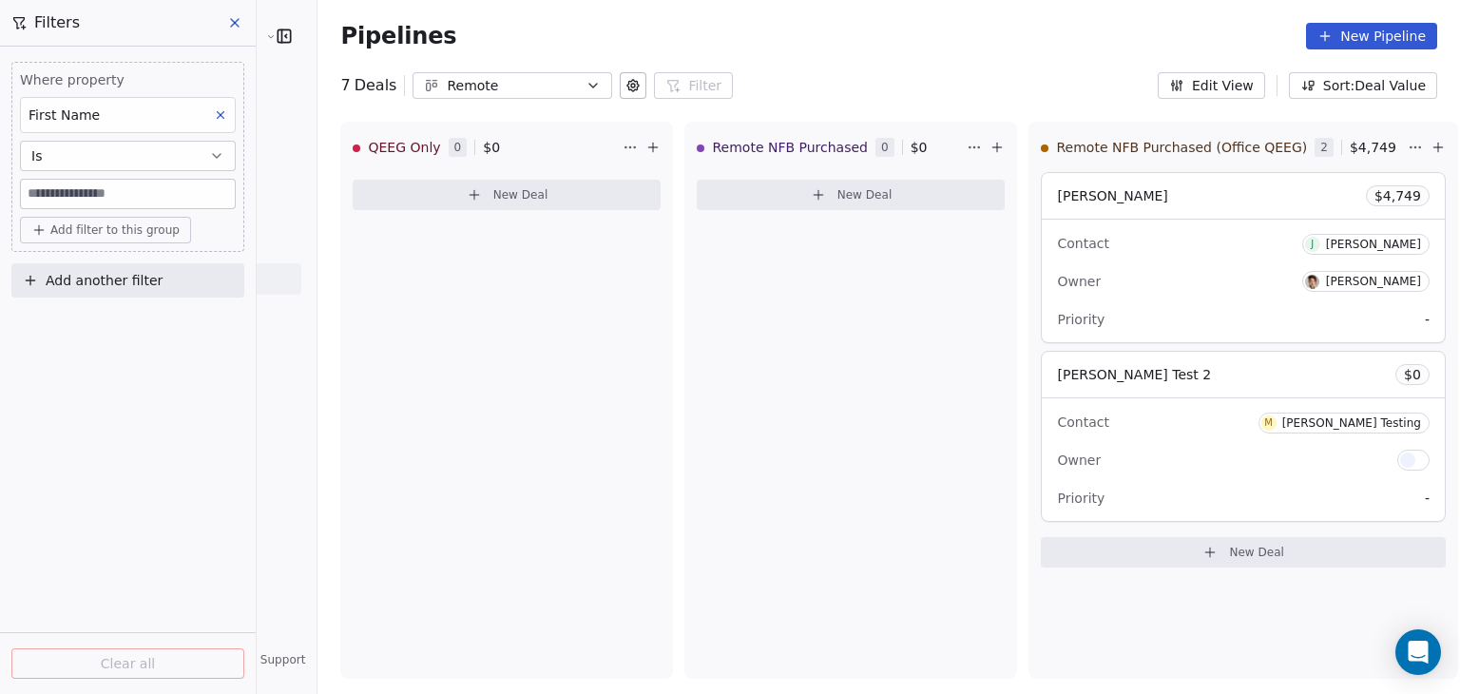
click at [84, 196] on input at bounding box center [128, 194] width 214 height 29
type input "****"
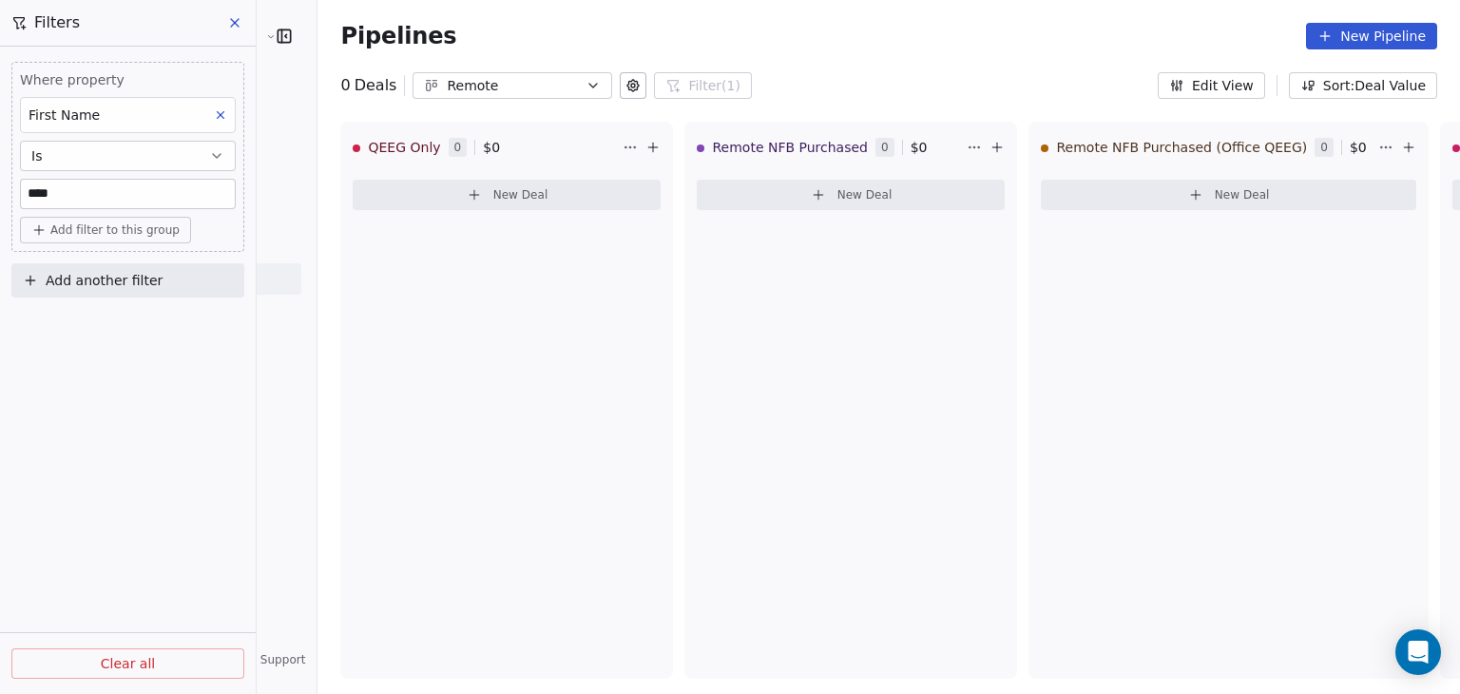
click at [586, 87] on icon "button" at bounding box center [593, 85] width 15 height 15
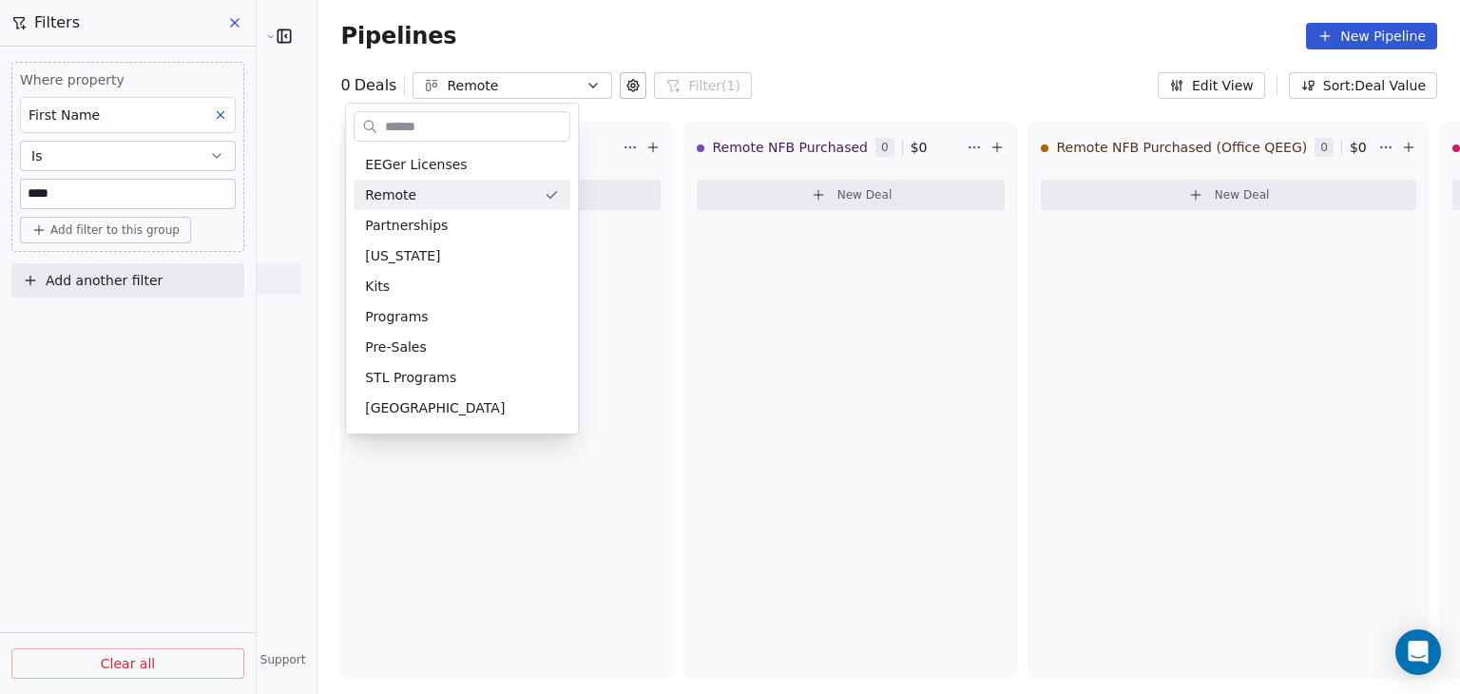
click at [790, 74] on html "Peak Brain USA Contacts People Marketing Workflows Campaigns Sales Pipelines Se…" at bounding box center [730, 347] width 1460 height 694
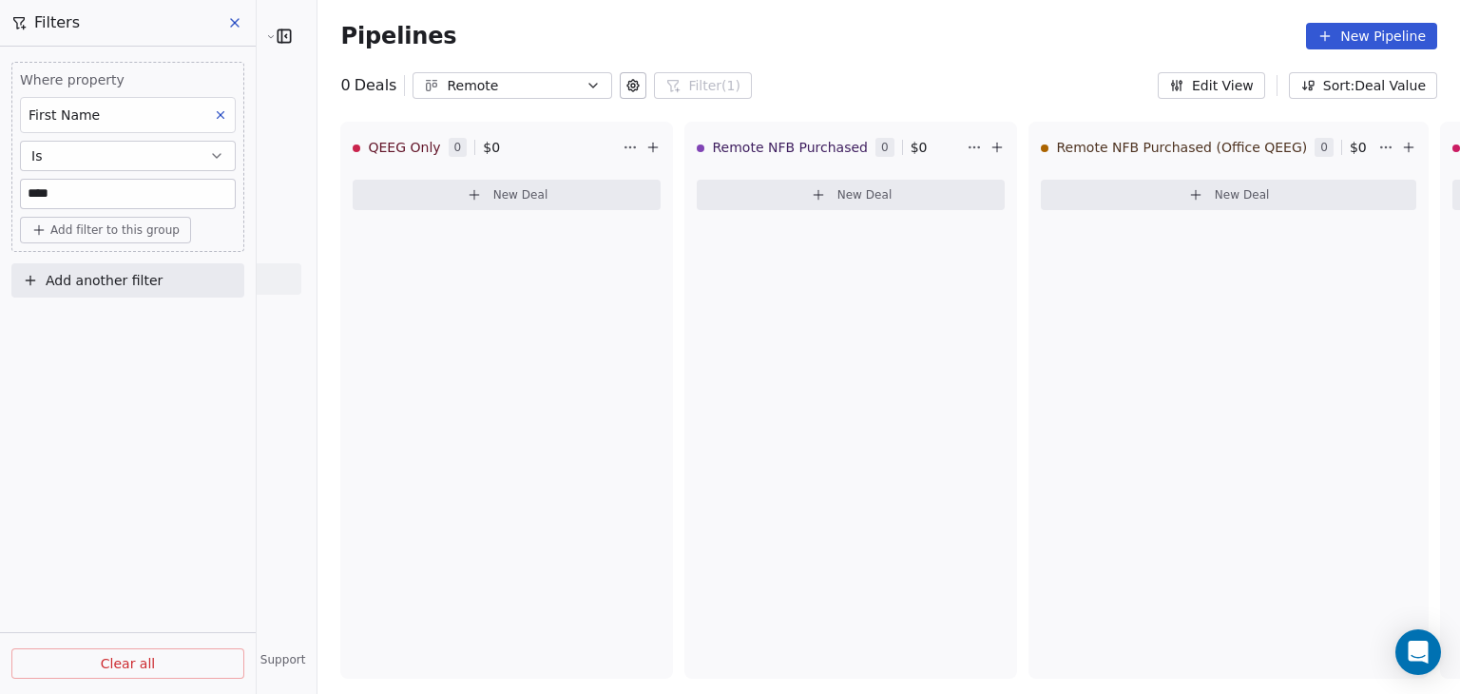
click at [232, 23] on icon at bounding box center [234, 22] width 15 height 15
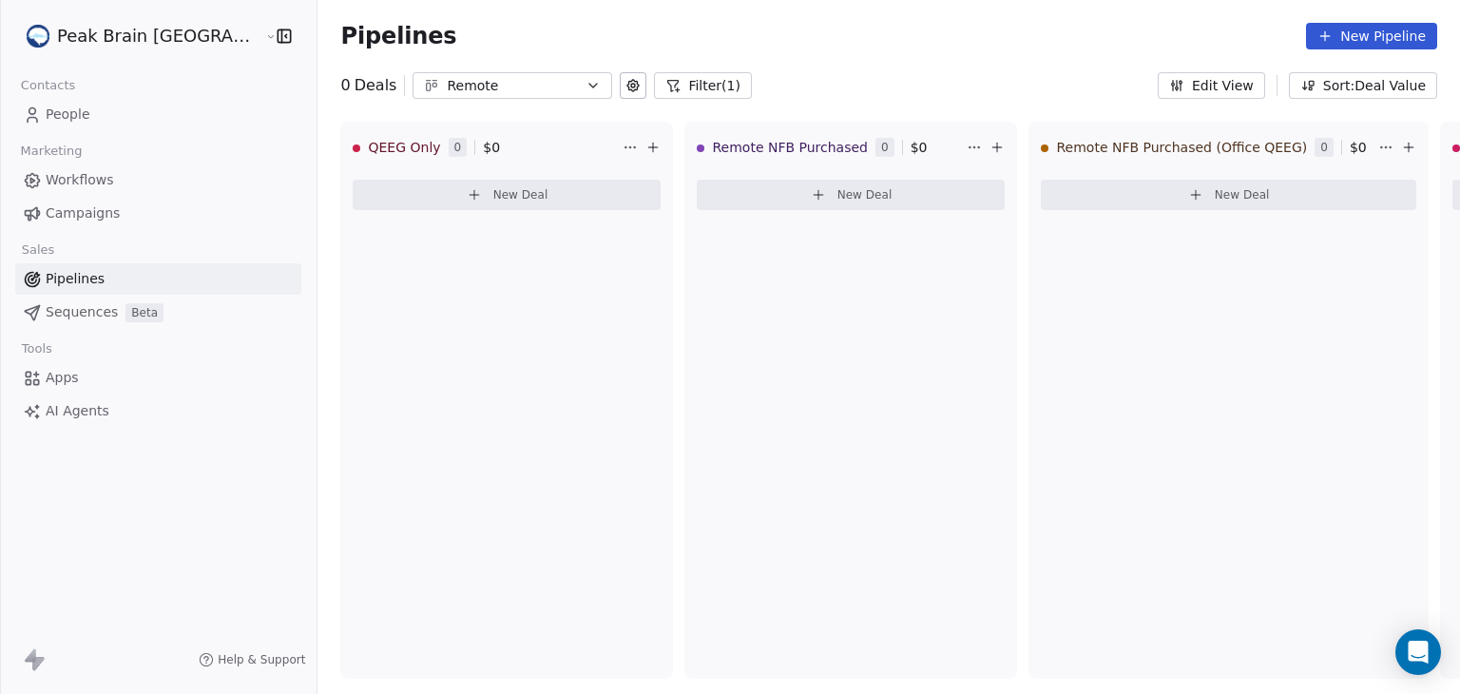
click at [654, 83] on button "Filter (1)" at bounding box center [703, 85] width 98 height 27
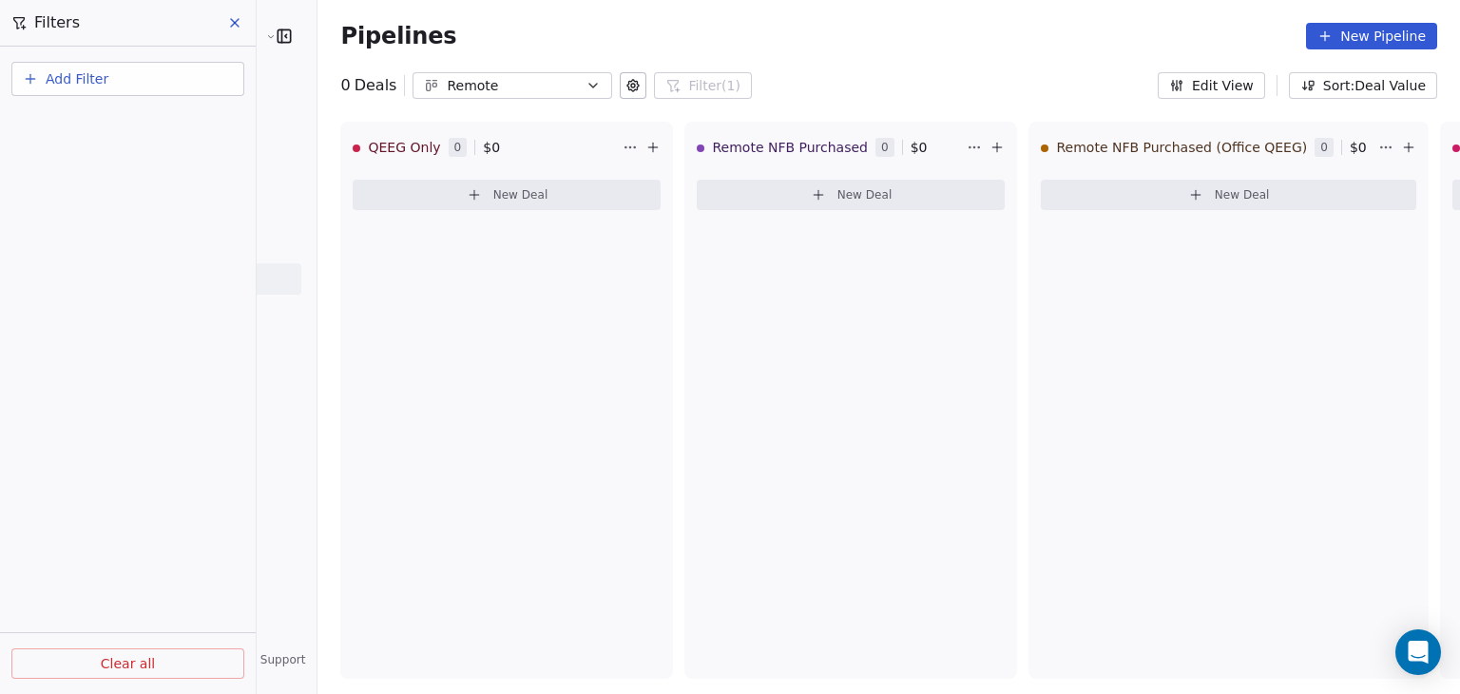
click at [228, 25] on icon at bounding box center [234, 22] width 15 height 15
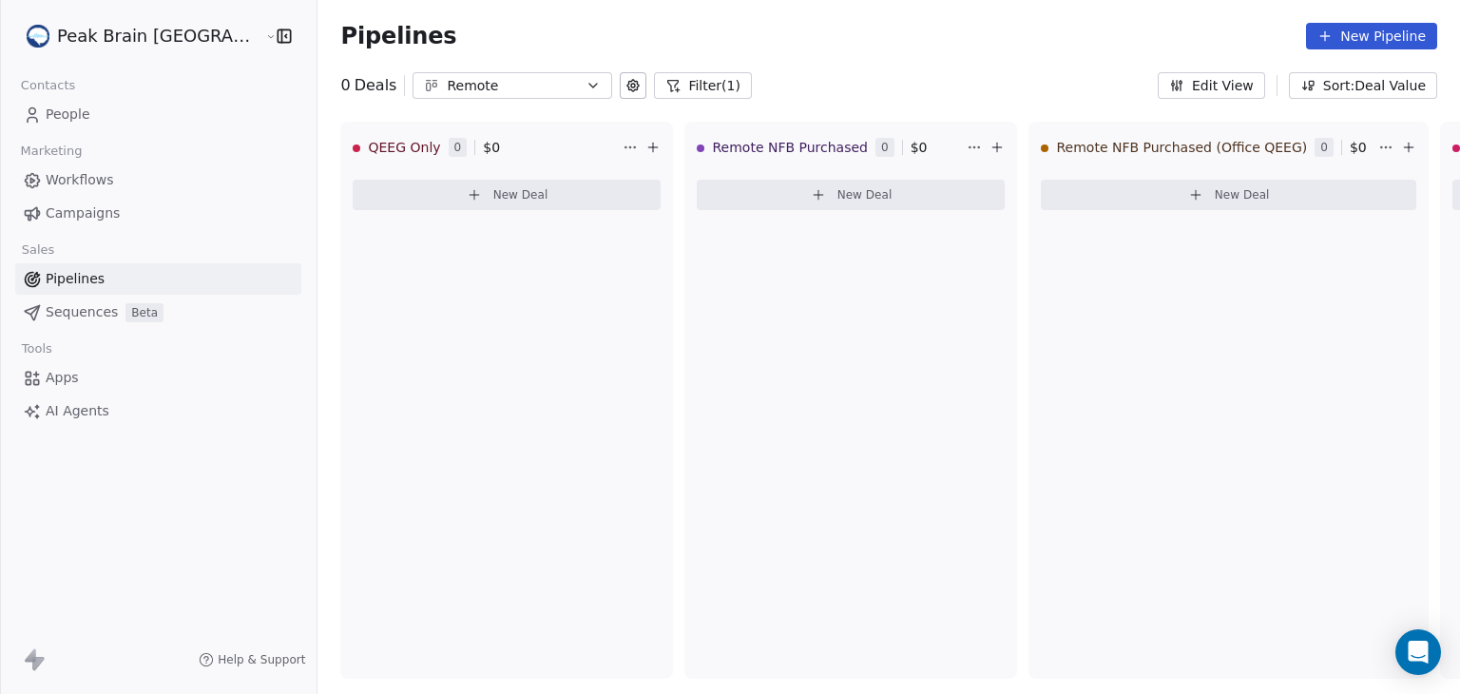
click at [654, 90] on button "Filter (1)" at bounding box center [703, 85] width 98 height 27
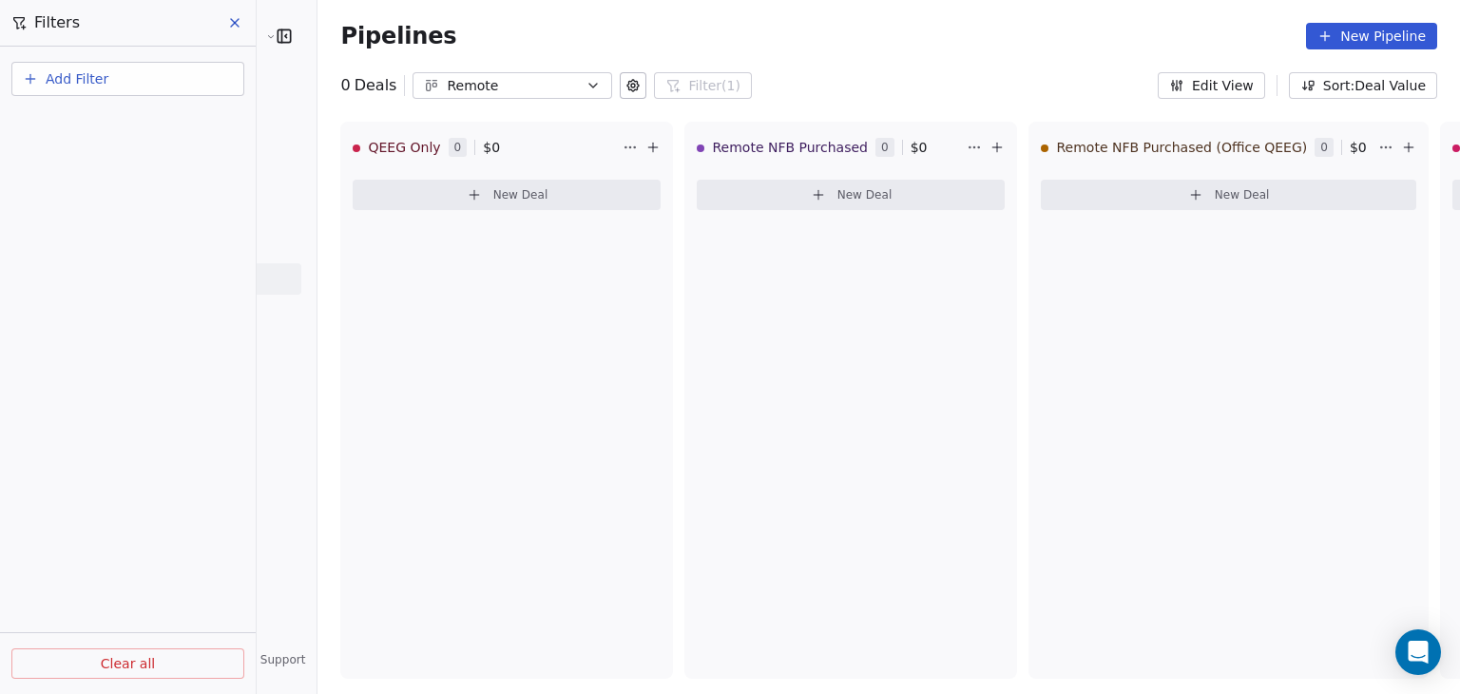
click at [27, 77] on icon "button" at bounding box center [30, 78] width 15 height 15
click at [49, 156] on span "Contact properties" at bounding box center [93, 154] width 124 height 20
click at [100, 666] on html "Peak Brain USA Contacts People Marketing Workflows Campaigns Sales Pipelines Se…" at bounding box center [730, 347] width 1460 height 694
click at [100, 666] on button "Clear all" at bounding box center [127, 663] width 233 height 30
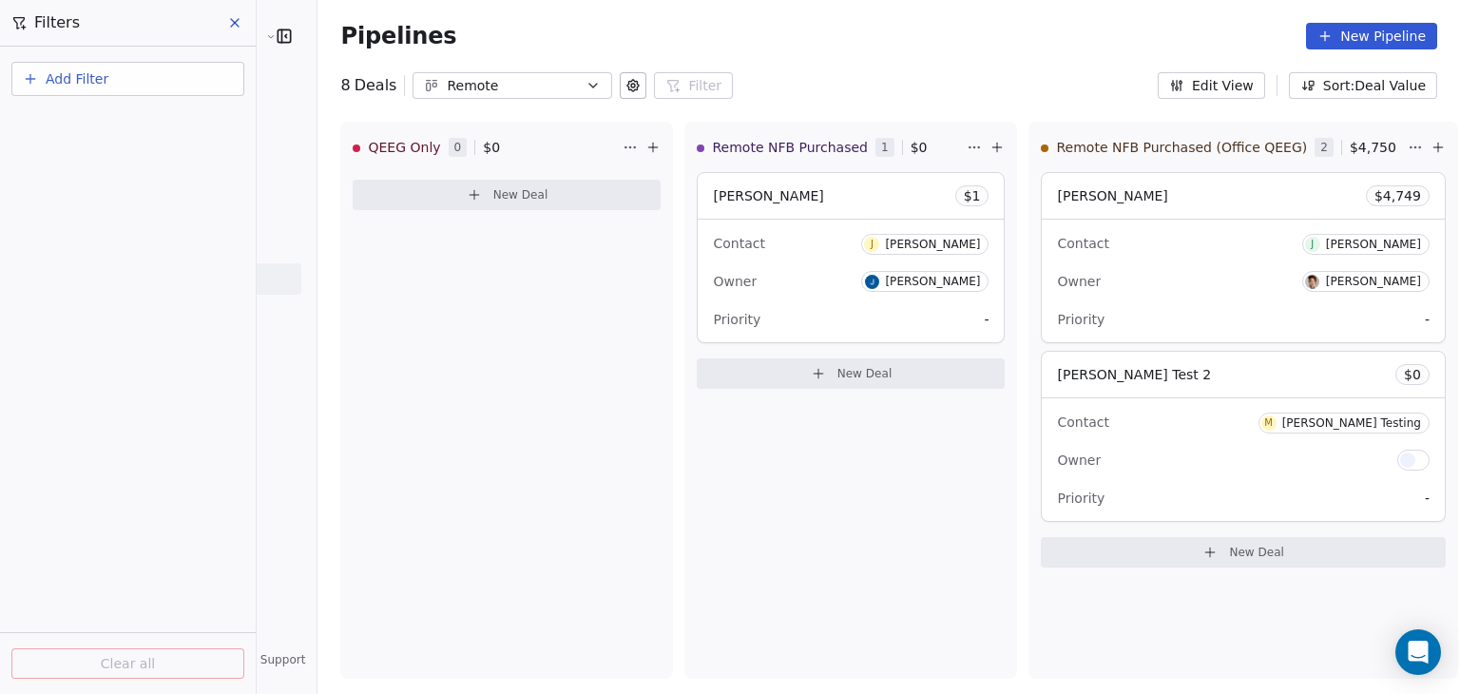
click at [586, 83] on icon "button" at bounding box center [593, 85] width 15 height 15
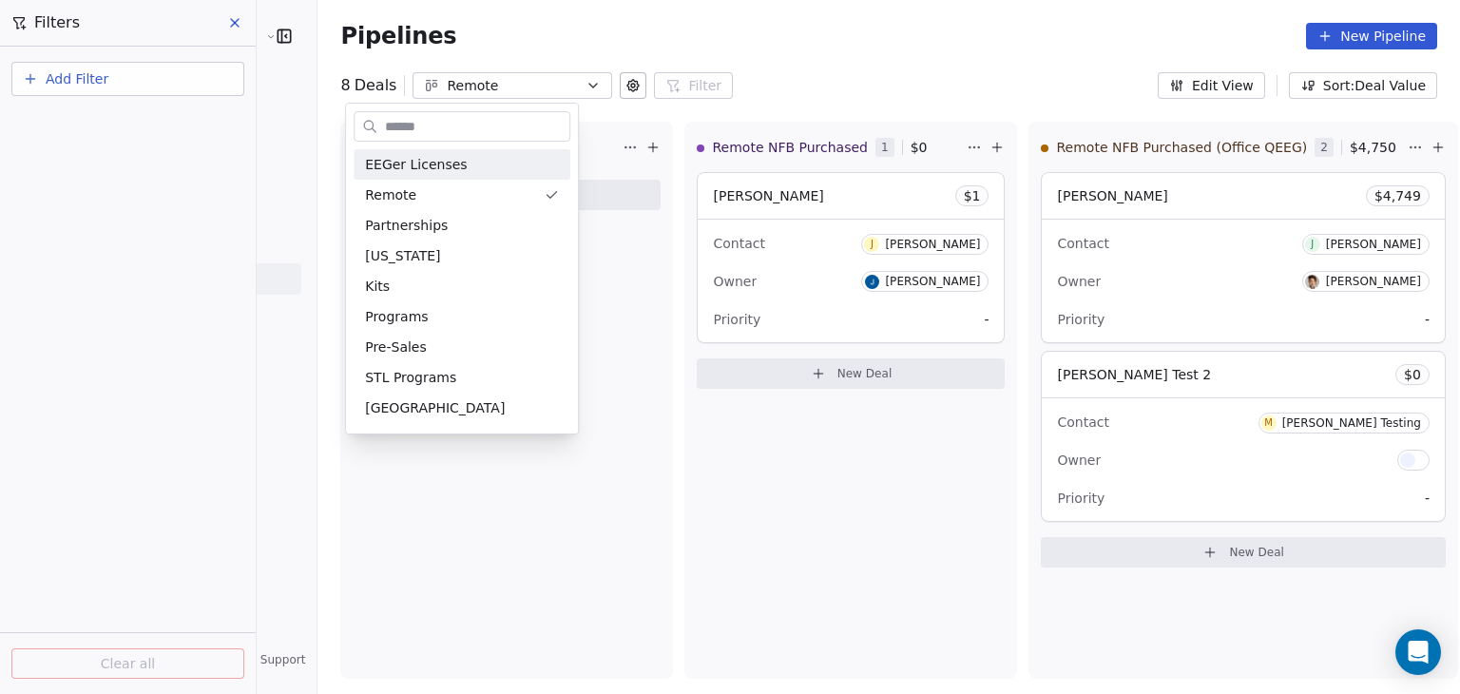
click at [907, 66] on html "Peak Brain USA Contacts People Marketing Workflows Campaigns Sales Pipelines Se…" at bounding box center [730, 347] width 1460 height 694
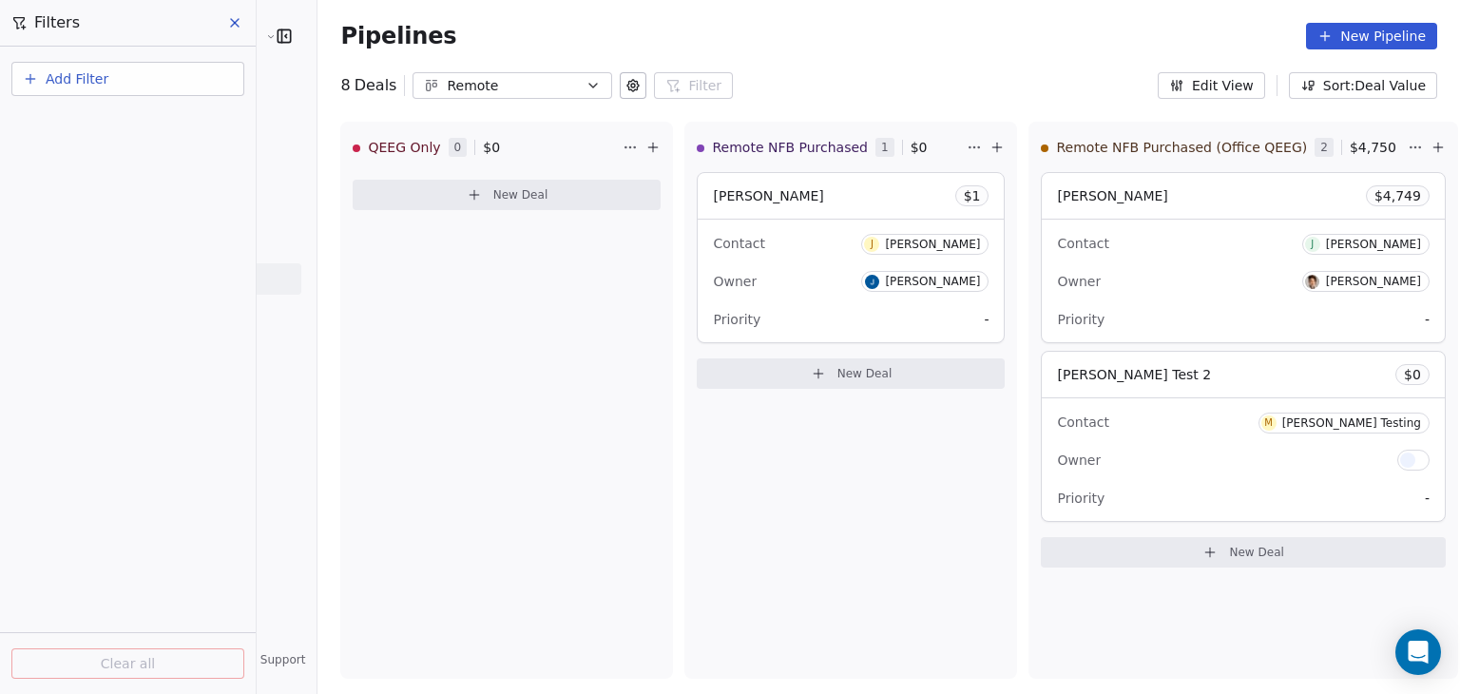
click at [230, 21] on icon at bounding box center [234, 22] width 15 height 15
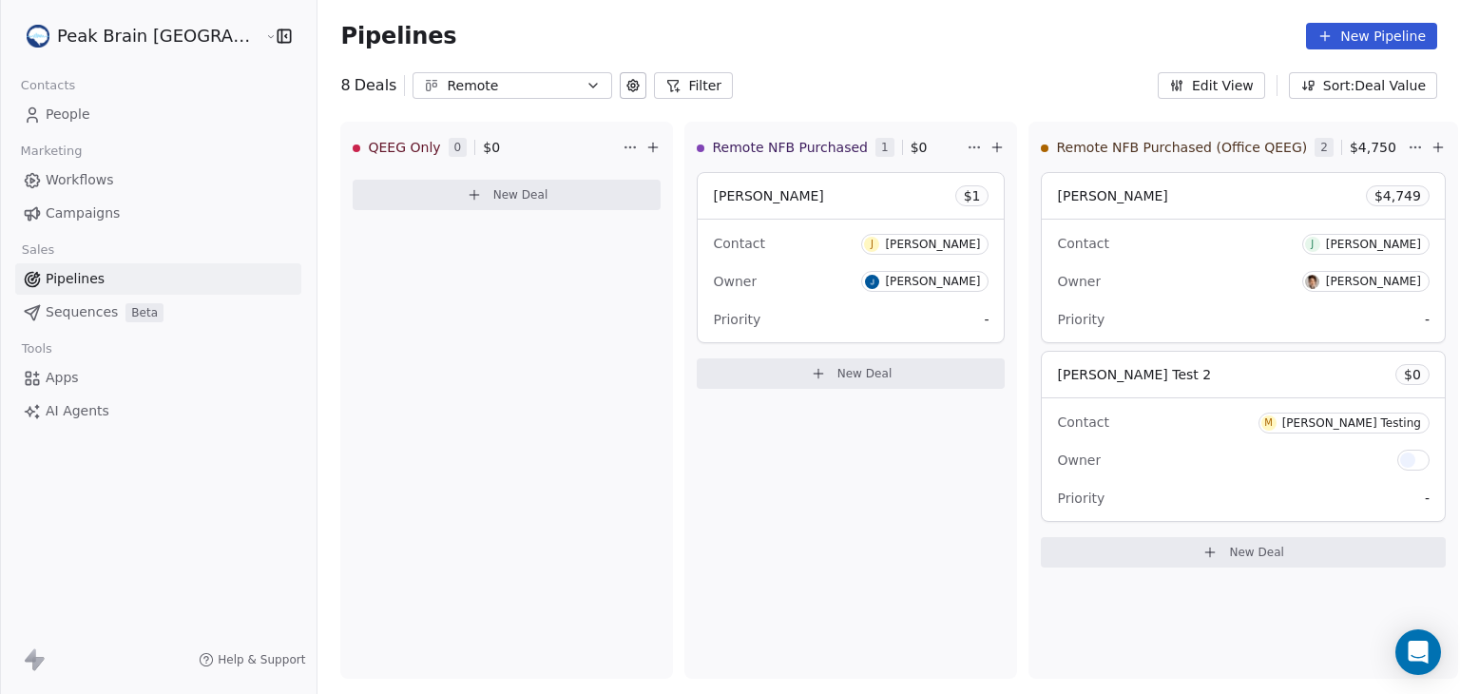
click at [66, 119] on span "People" at bounding box center [68, 115] width 45 height 20
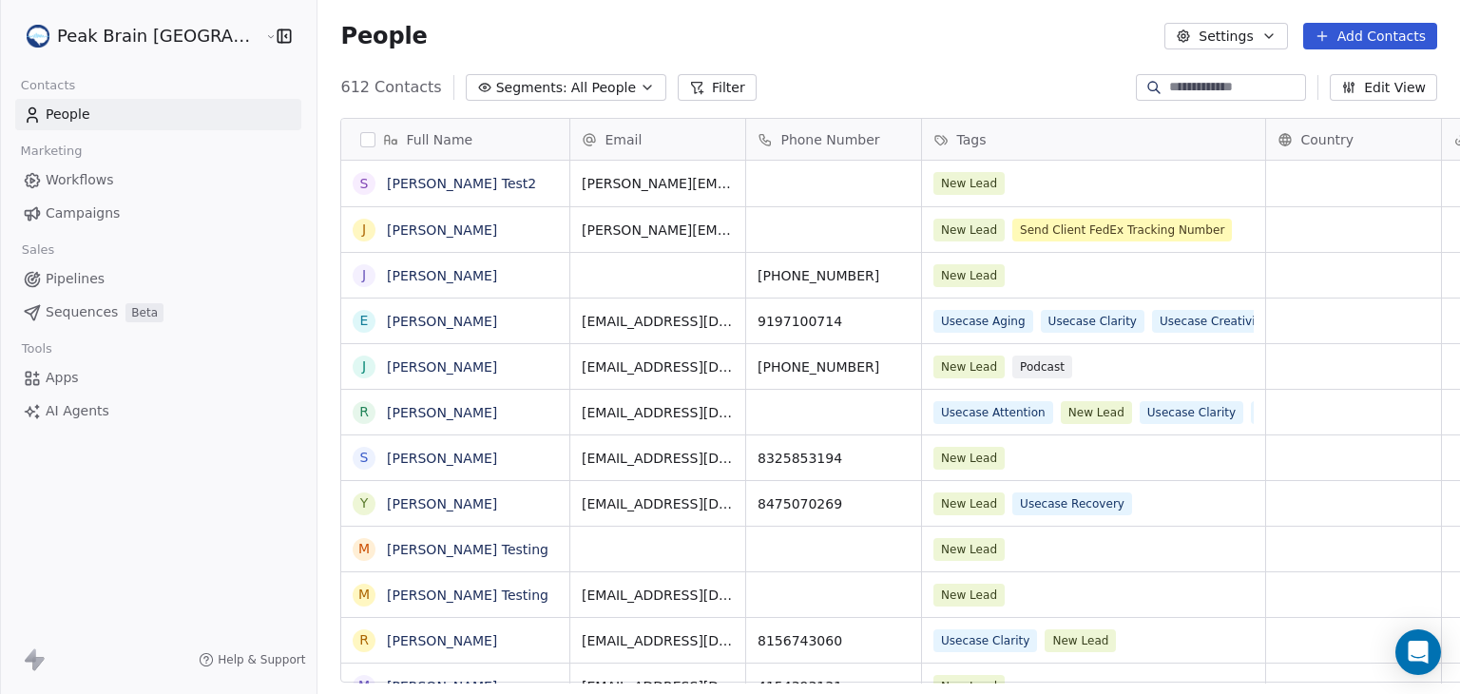
scroll to position [595, 1188]
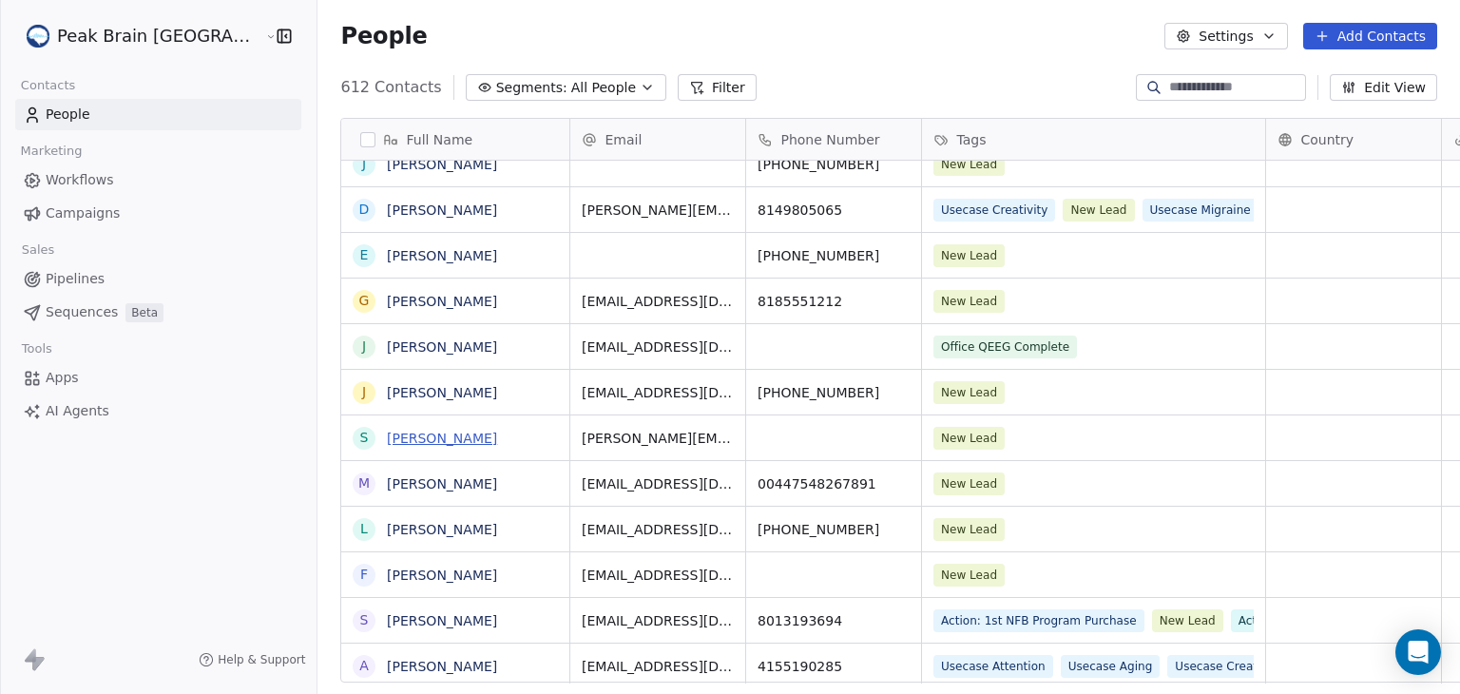
click at [387, 438] on link "Sean Test" at bounding box center [442, 438] width 110 height 15
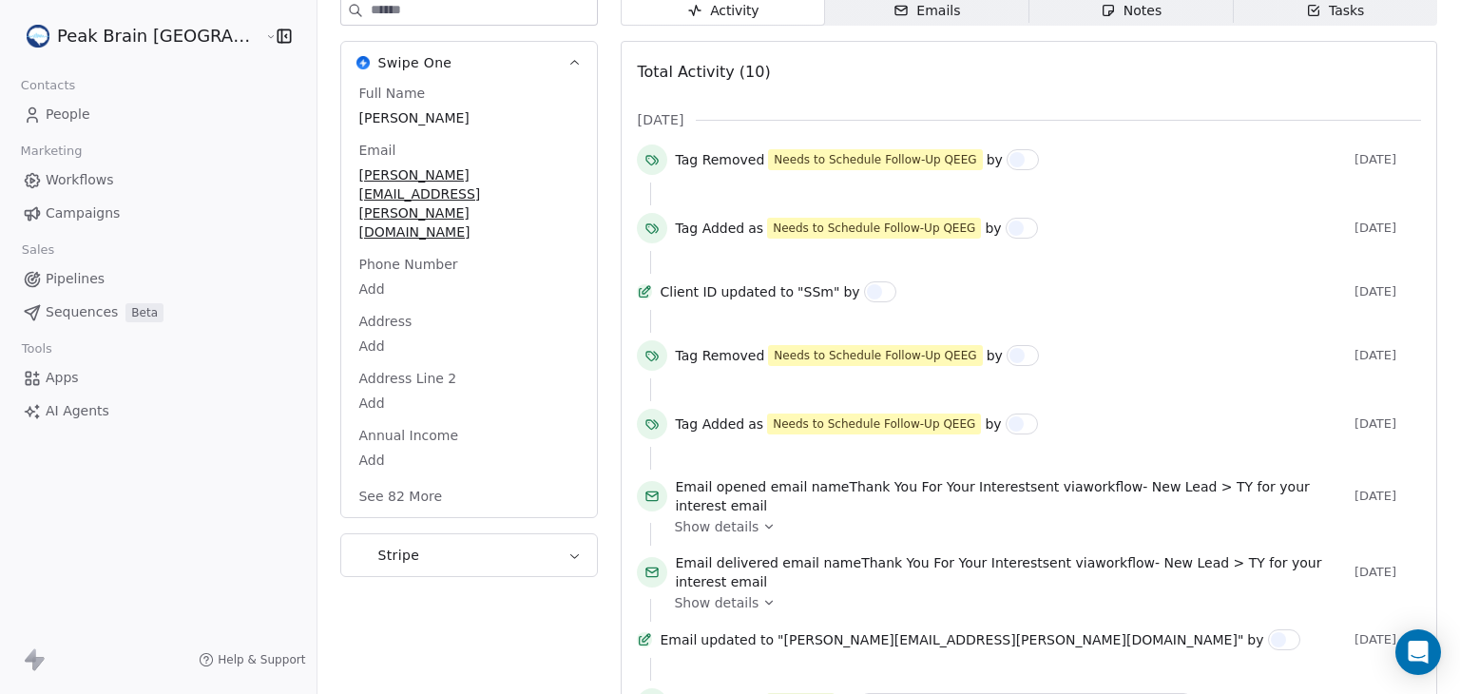
scroll to position [240, 0]
click at [674, 527] on span "Show details" at bounding box center [716, 525] width 85 height 19
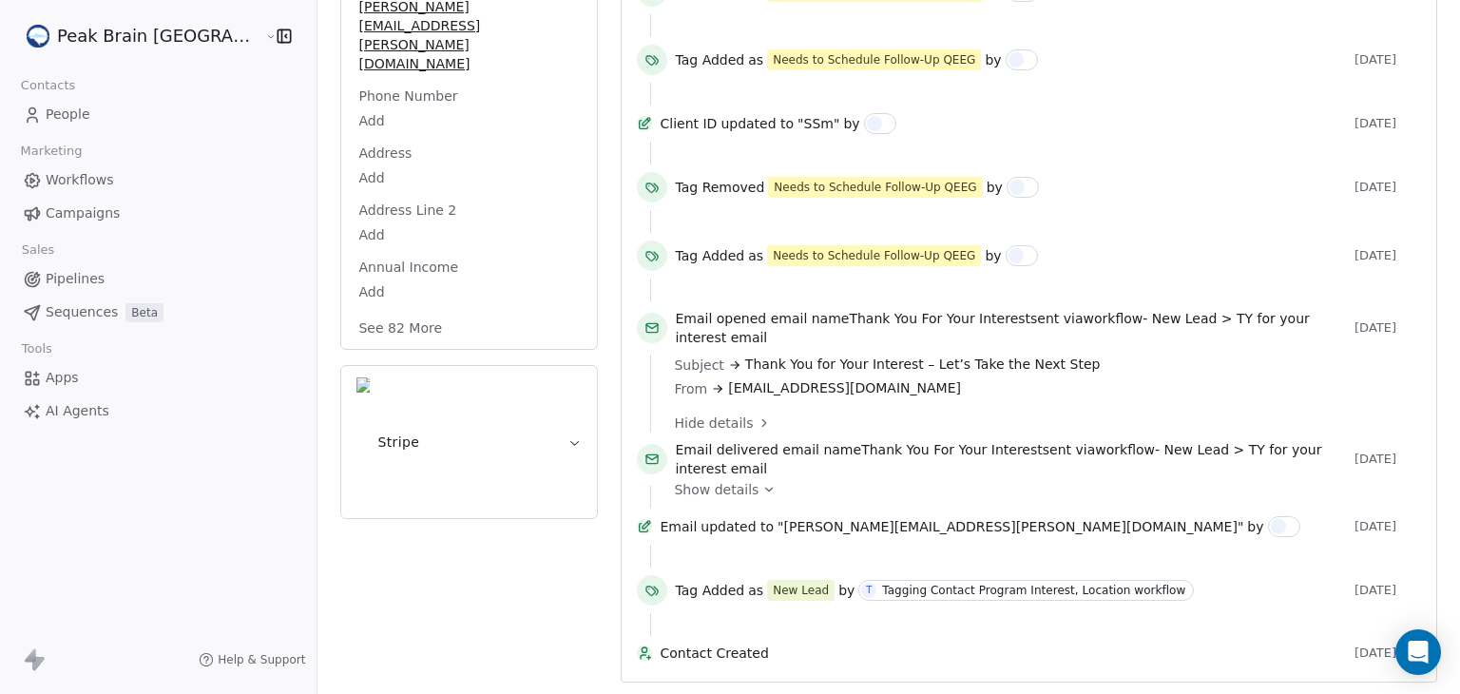
scroll to position [422, 0]
click at [674, 480] on span "Show details" at bounding box center [716, 489] width 85 height 19
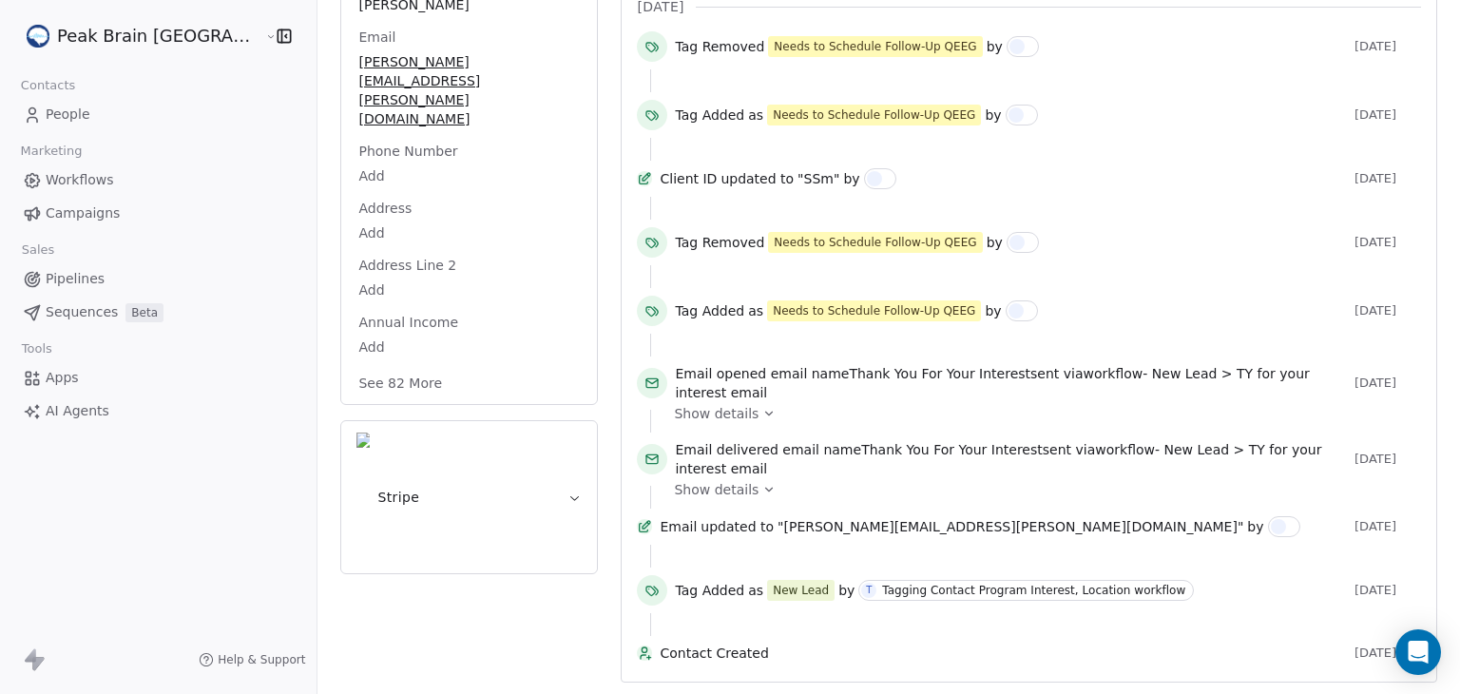
scroll to position [366, 0]
click at [887, 584] on div "Tagging Contact Program Interest, Location workflow" at bounding box center [1033, 590] width 303 height 13
click at [101, 176] on span "Workflows" at bounding box center [80, 180] width 68 height 20
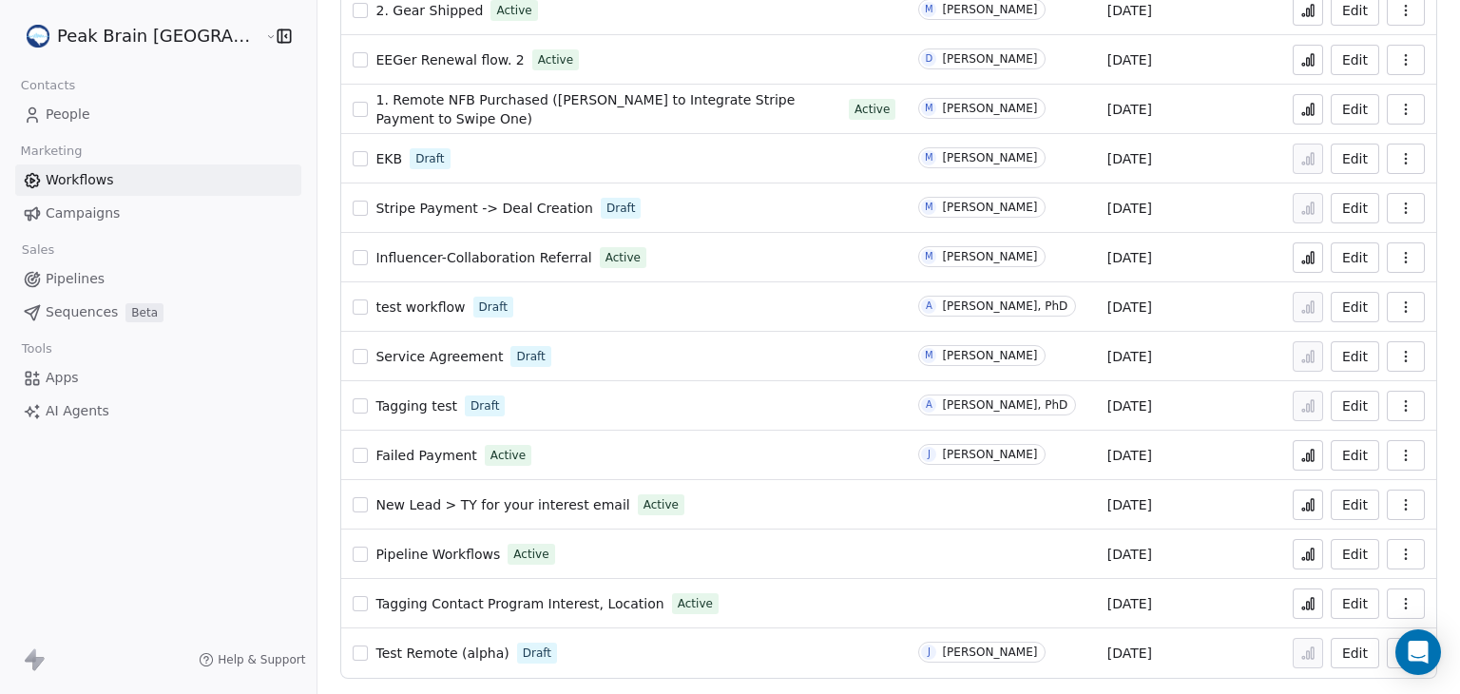
scroll to position [567, 0]
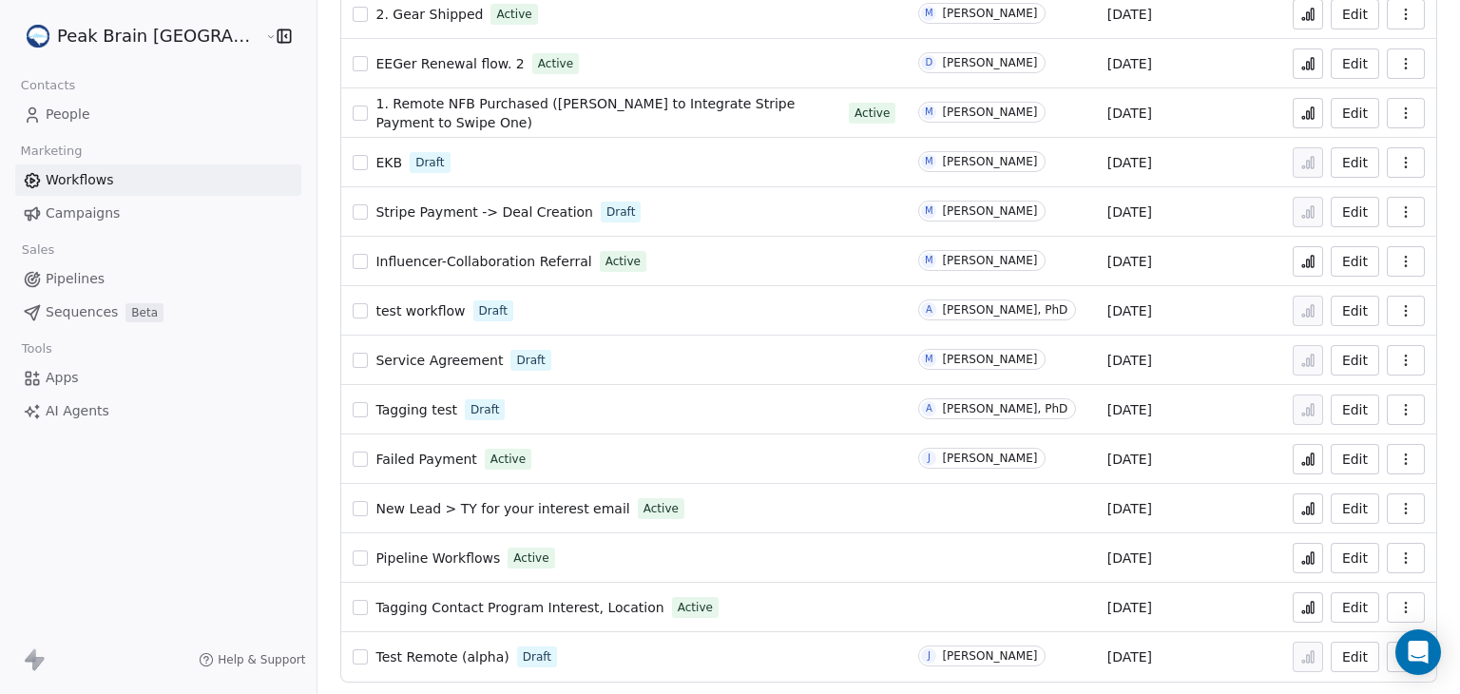
click at [501, 606] on span "Tagging Contact Program Interest, Location" at bounding box center [519, 607] width 288 height 15
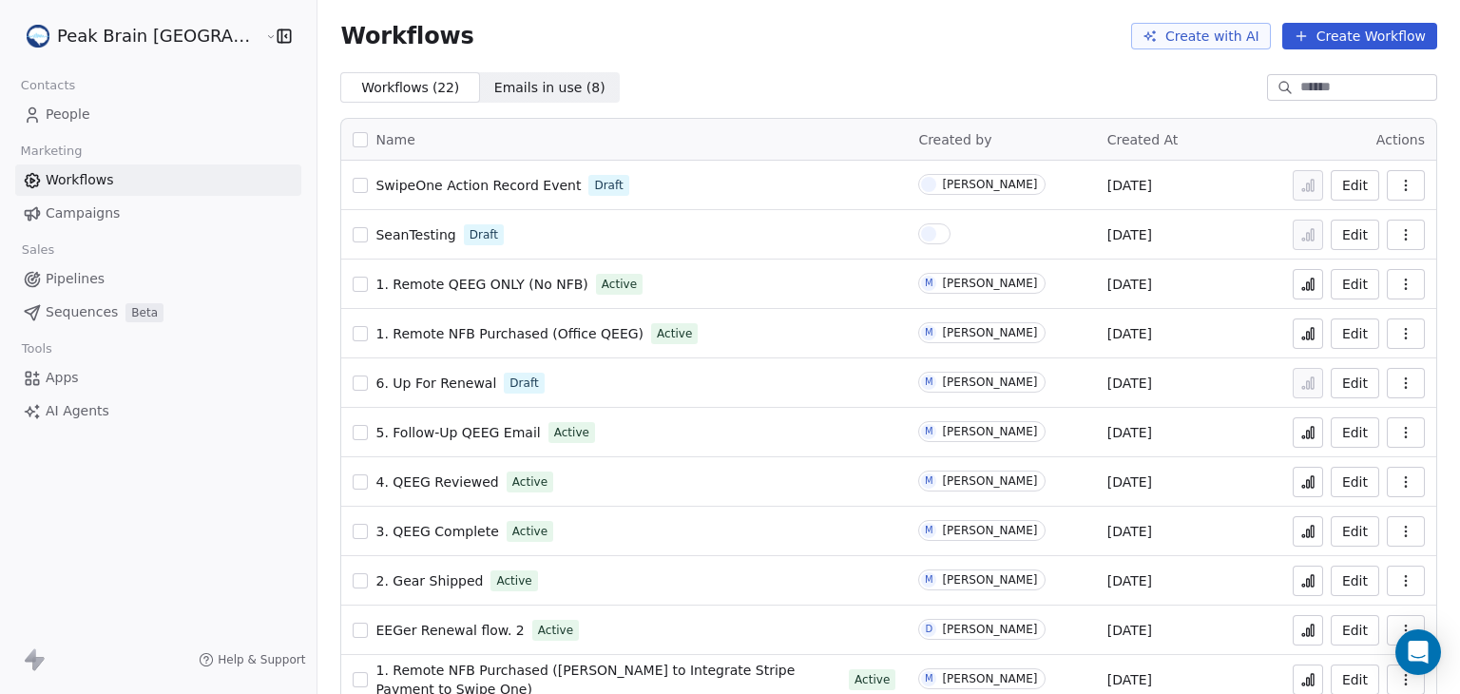
click at [921, 233] on div at bounding box center [928, 233] width 15 height 15
click at [62, 110] on span "People" at bounding box center [68, 115] width 45 height 20
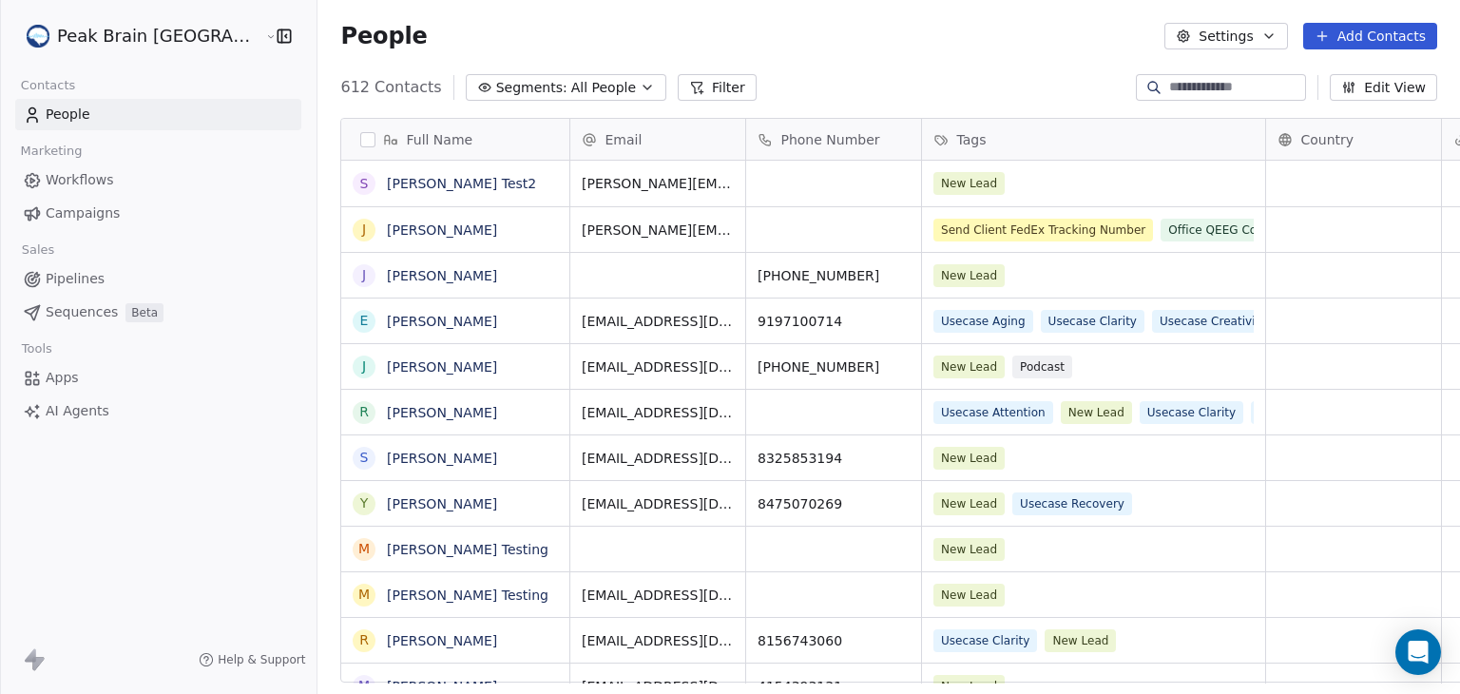
scroll to position [595, 1188]
click at [387, 187] on link "Sean Test2" at bounding box center [461, 183] width 149 height 15
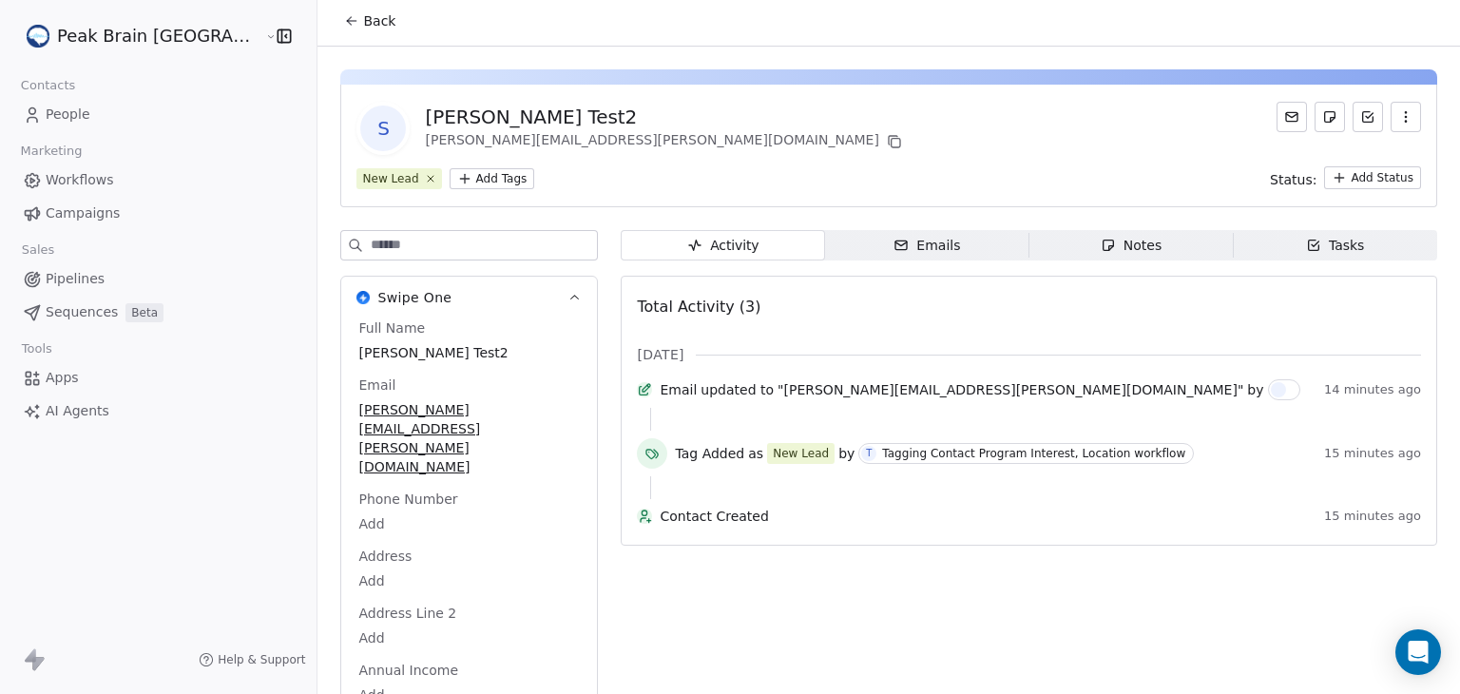
scroll to position [4, 0]
click at [58, 180] on span "Workflows" at bounding box center [80, 180] width 68 height 20
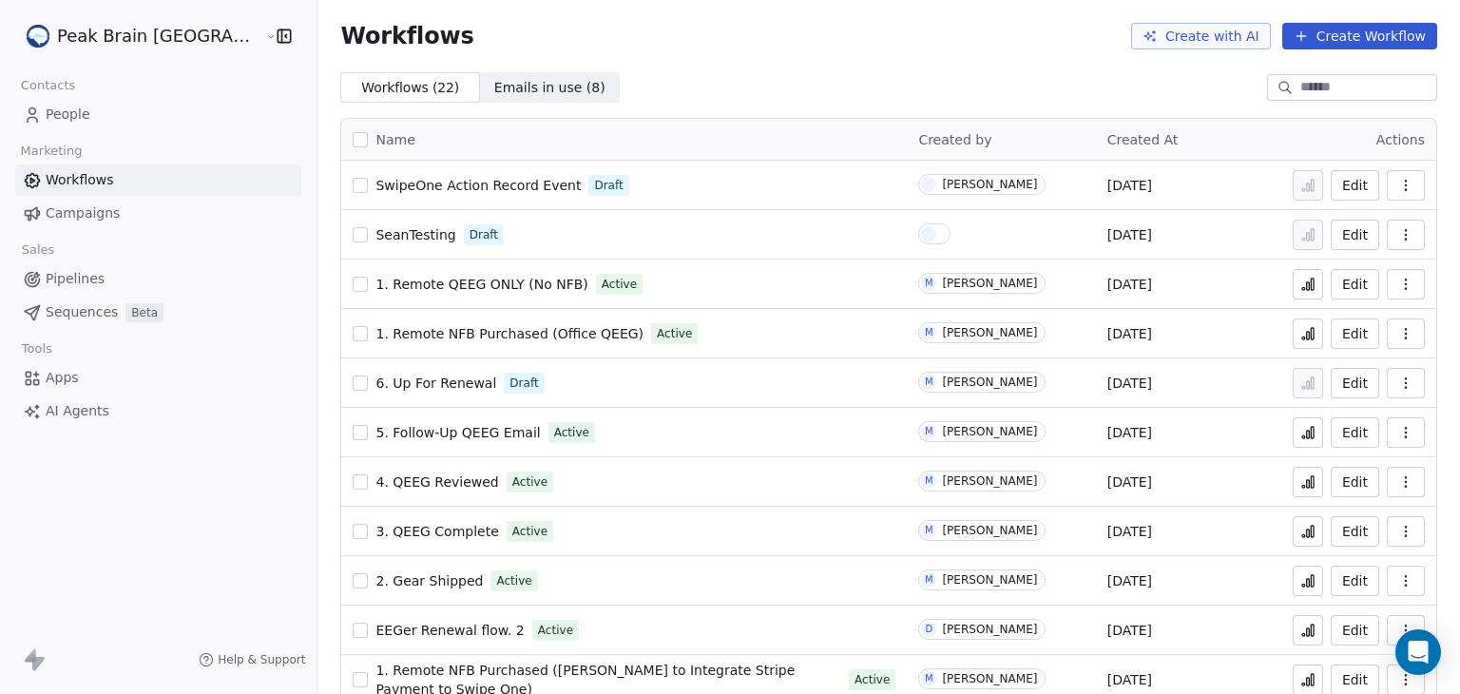
click at [907, 207] on td "[PERSON_NAME]" at bounding box center [1001, 185] width 188 height 49
click at [433, 183] on span "SwipeOne Action Record Event" at bounding box center [477, 185] width 205 height 15
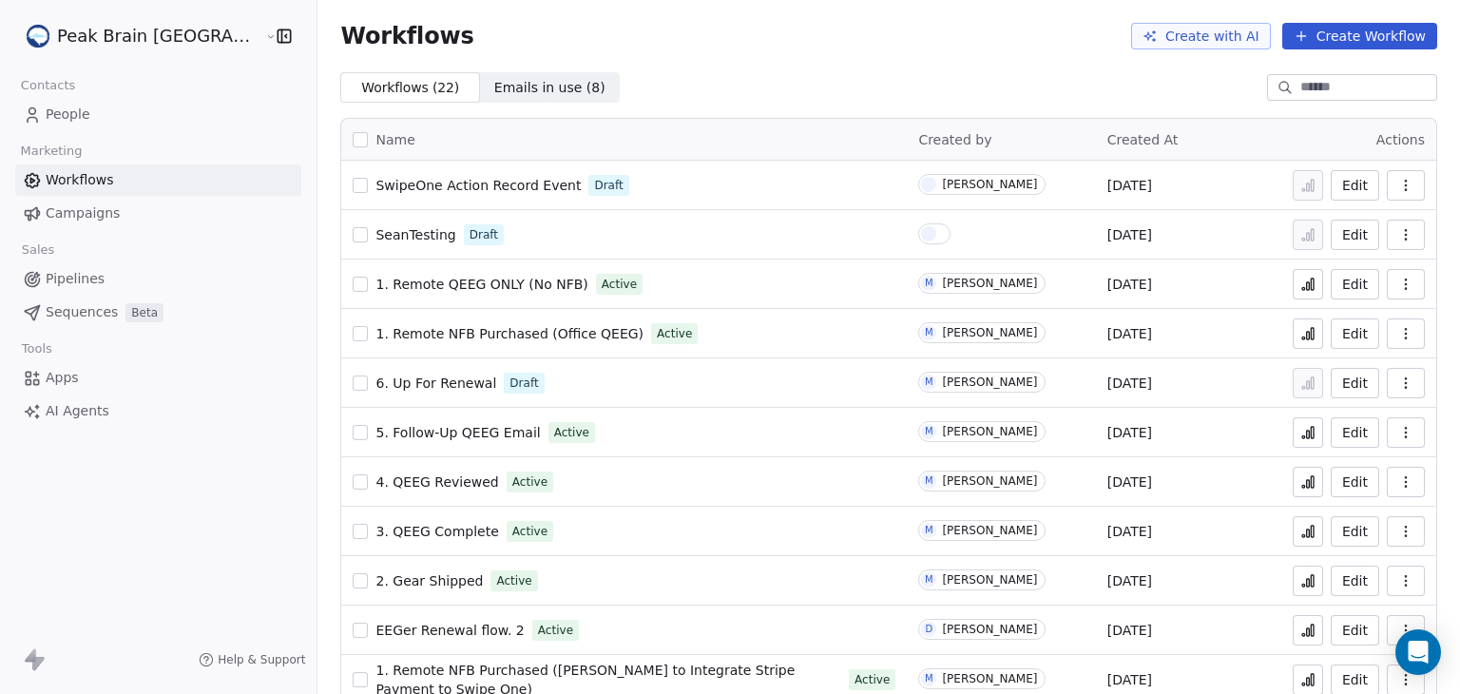
click at [605, 182] on div "SwipeOne Action Record Event Draft" at bounding box center [624, 185] width 543 height 27
click at [449, 178] on span "SwipeOne Action Record Event" at bounding box center [477, 185] width 205 height 15
click at [395, 377] on span "6. Up For Renewal" at bounding box center [435, 382] width 121 height 15
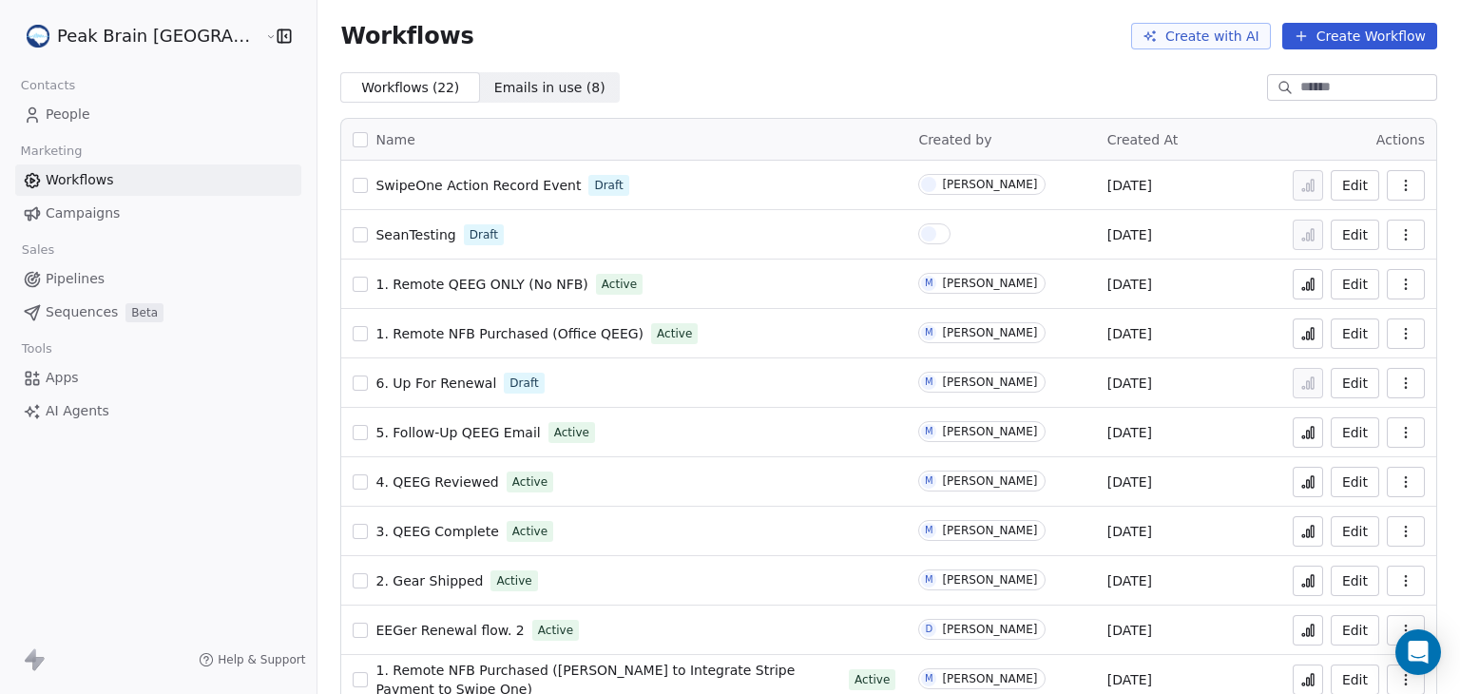
click at [395, 377] on span "6. Up For Renewal" at bounding box center [435, 382] width 121 height 15
